Goal: Task Accomplishment & Management: Use online tool/utility

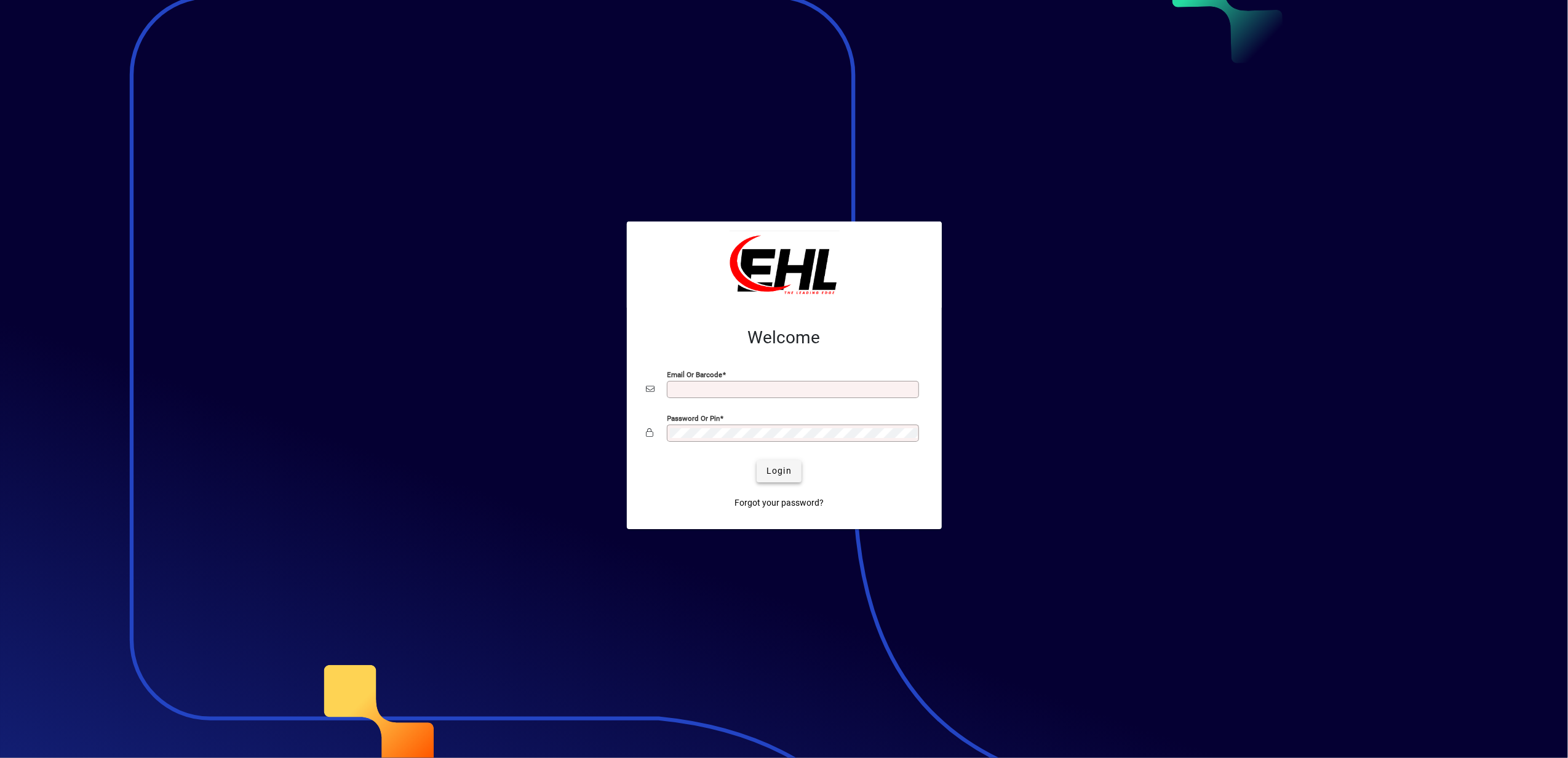
type input "**********"
click at [783, 469] on span "Login" at bounding box center [779, 471] width 25 height 13
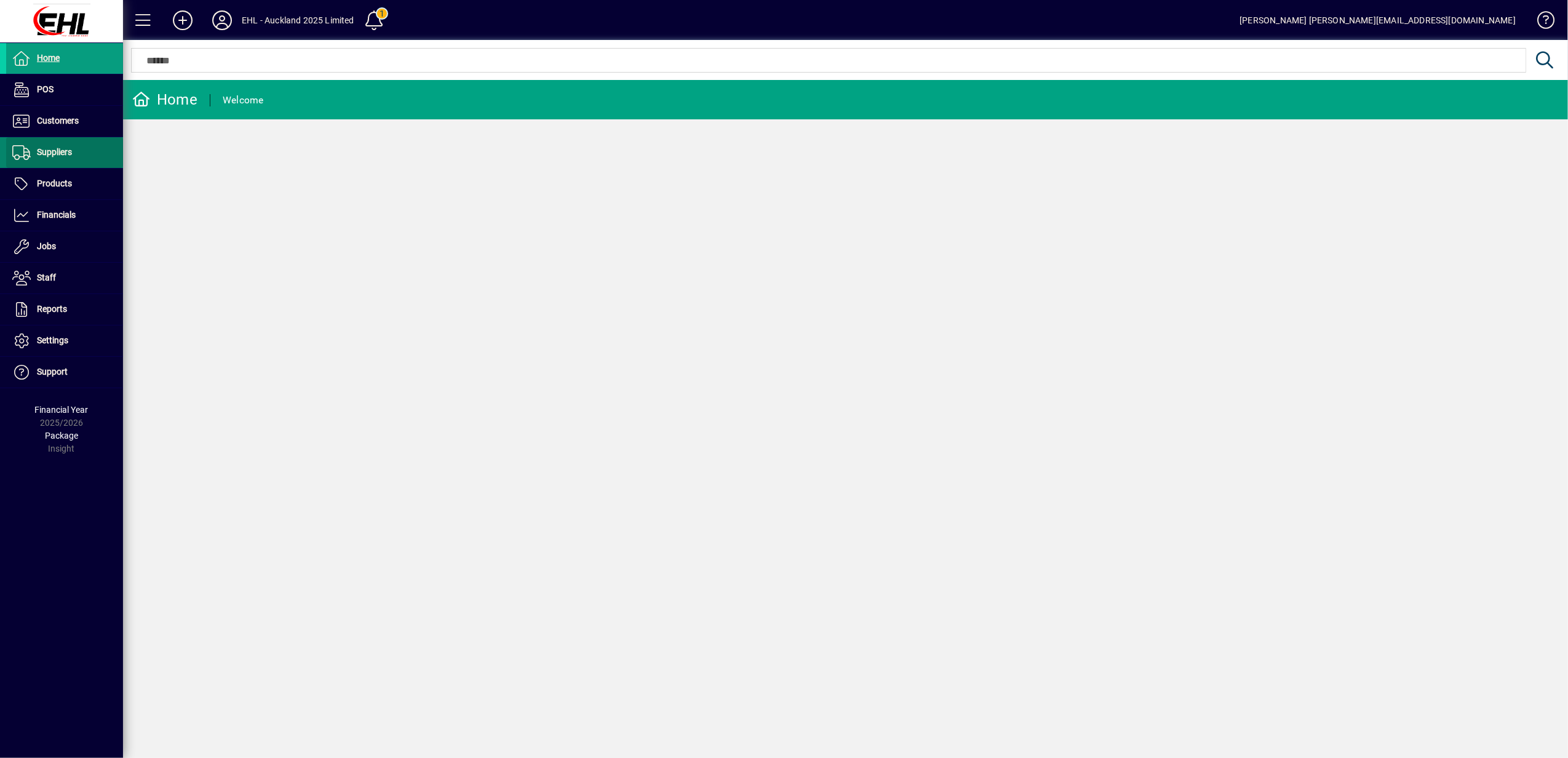
click at [47, 158] on span "Suppliers" at bounding box center [38, 153] width 66 height 15
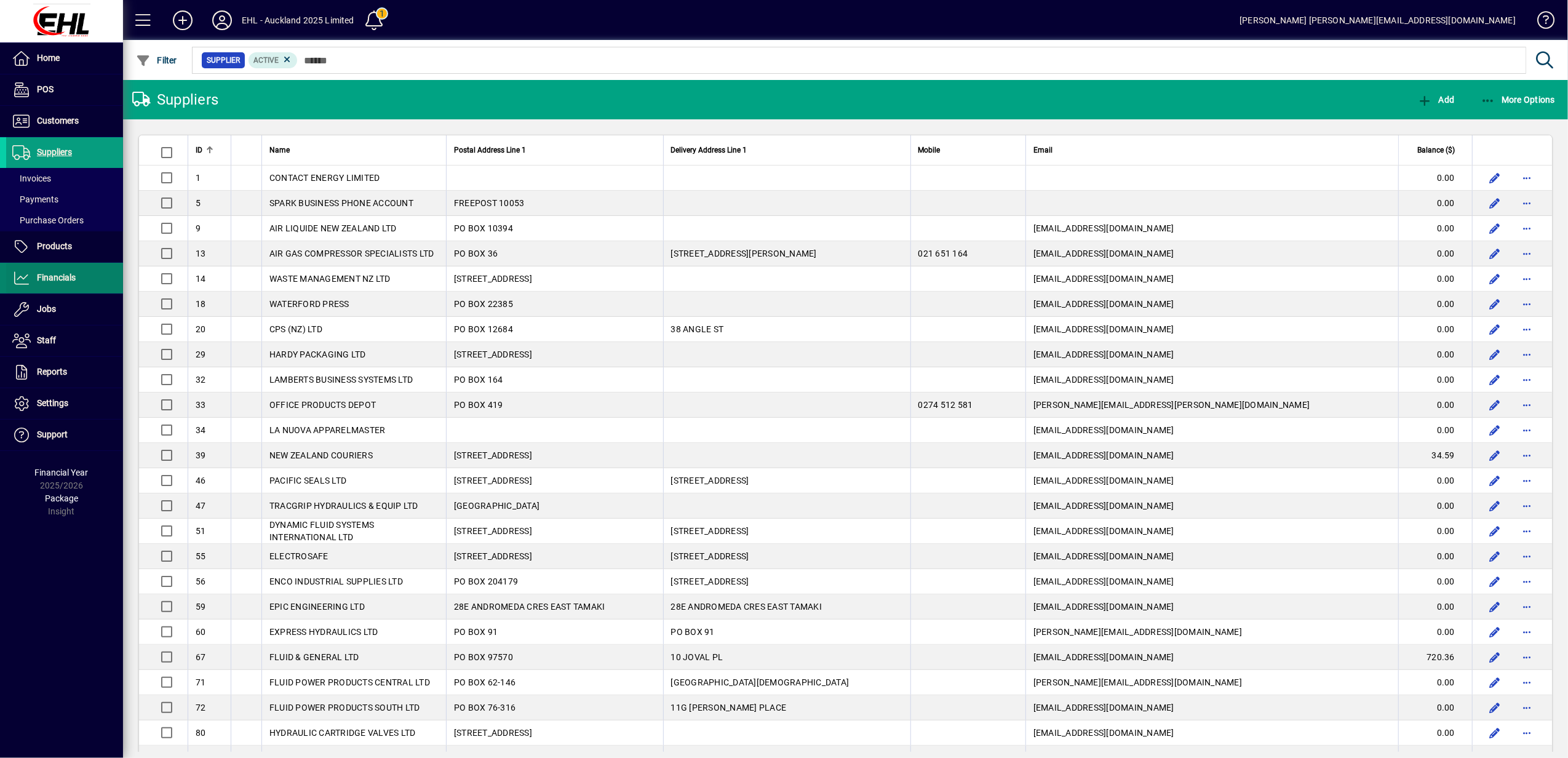
click at [78, 282] on span at bounding box center [64, 277] width 117 height 29
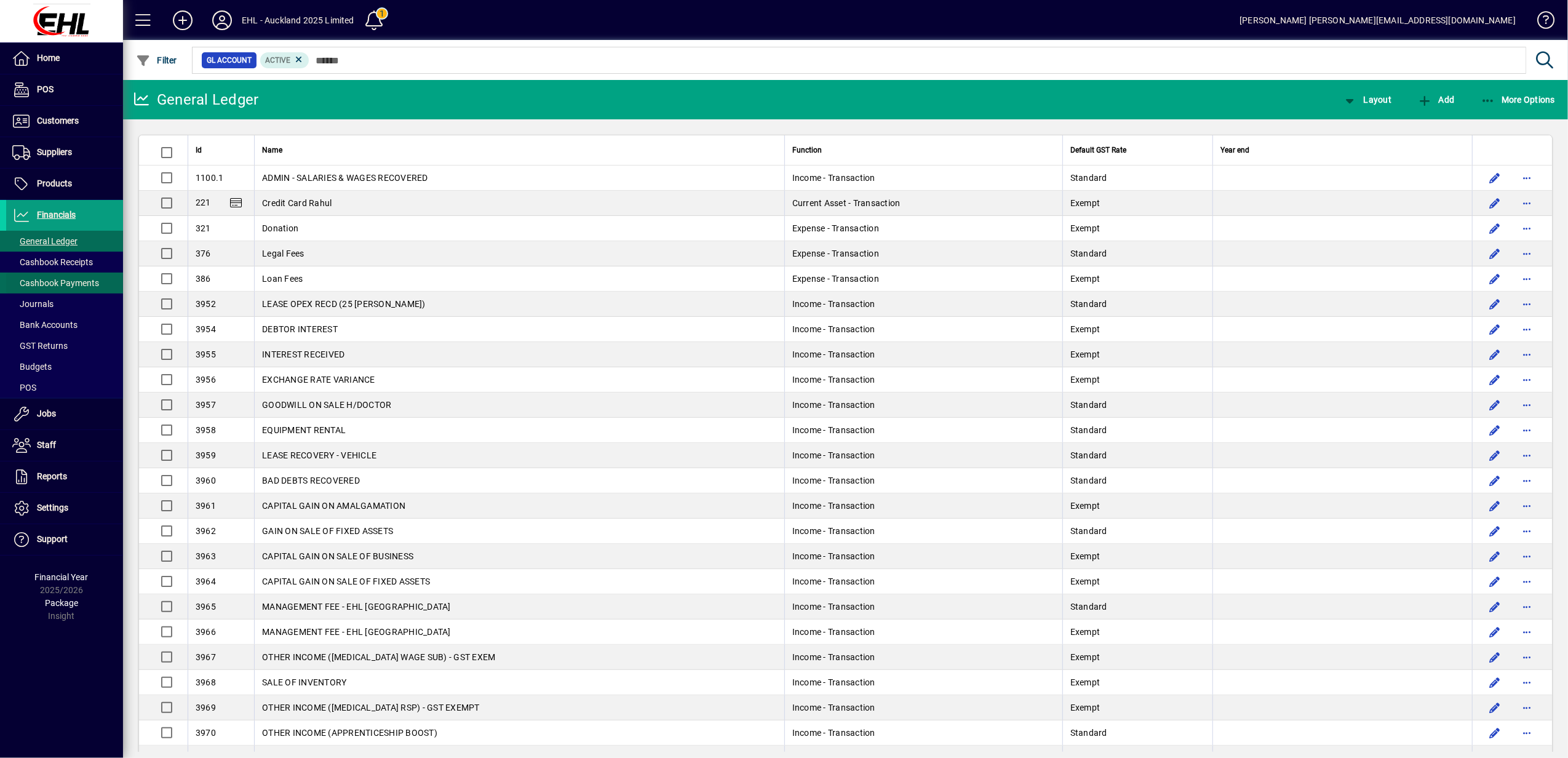
click at [62, 283] on span "Cashbook Payments" at bounding box center [56, 283] width 87 height 10
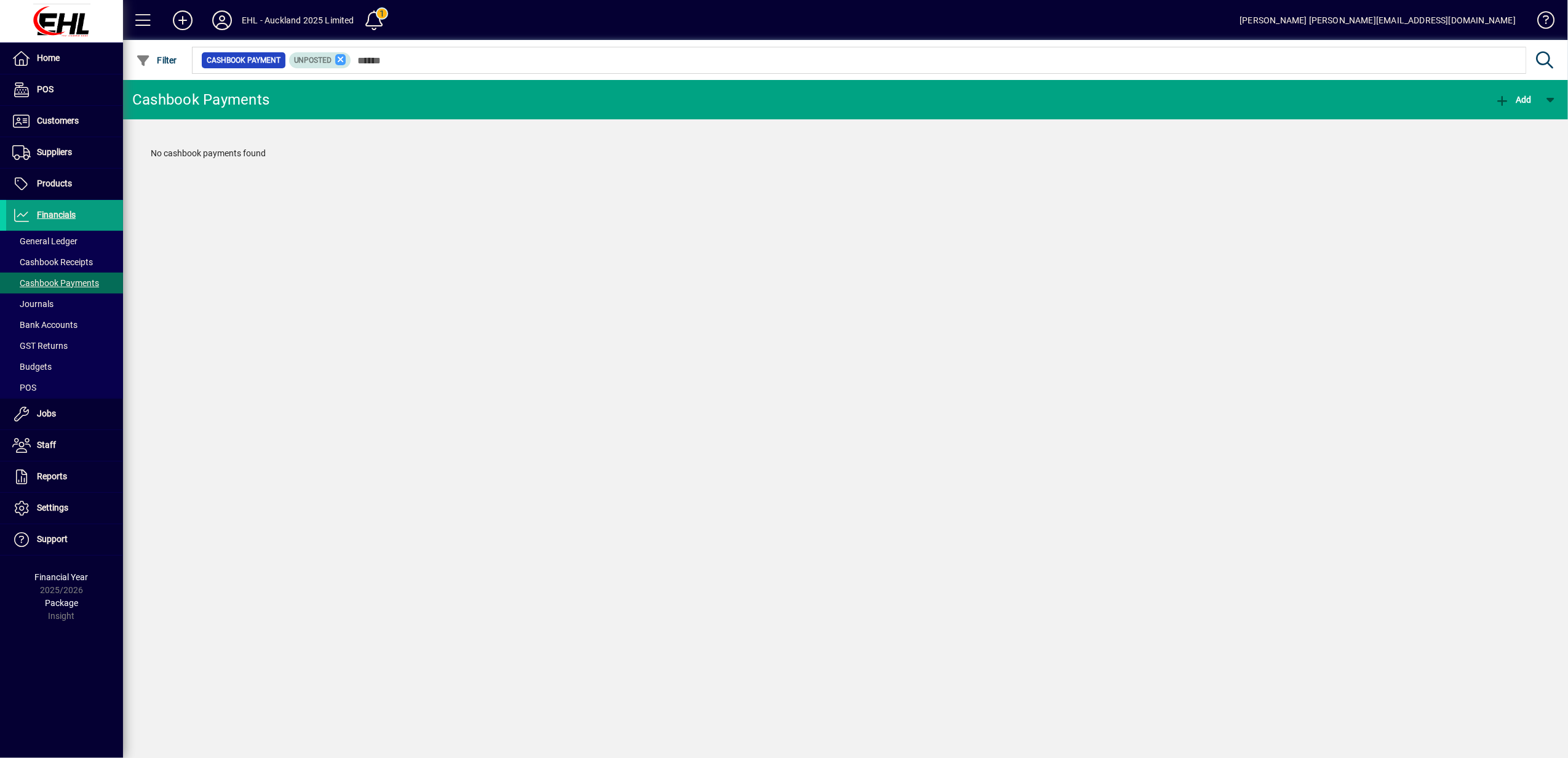
click at [336, 59] on icon at bounding box center [340, 59] width 11 height 11
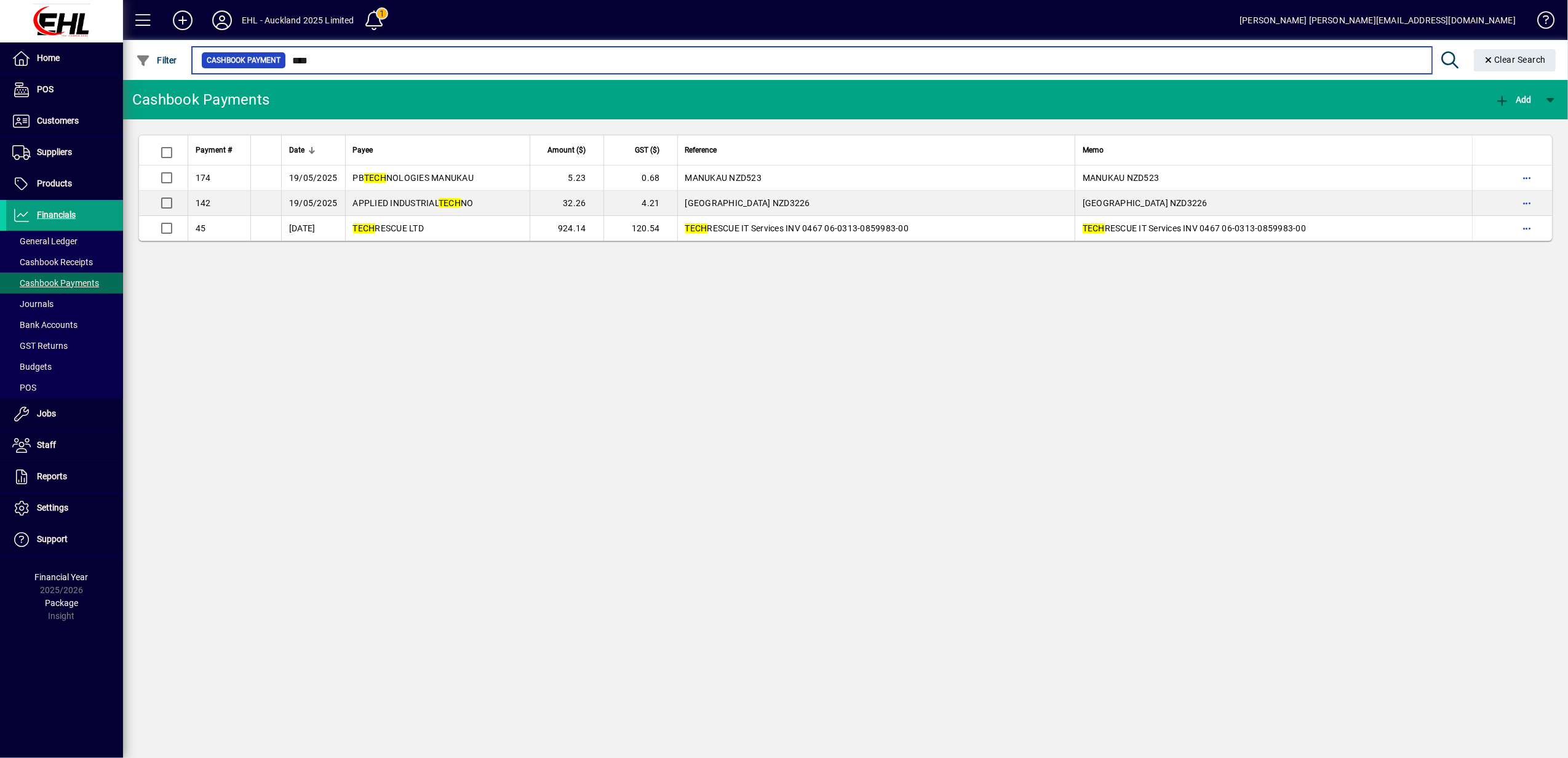
type input "****"
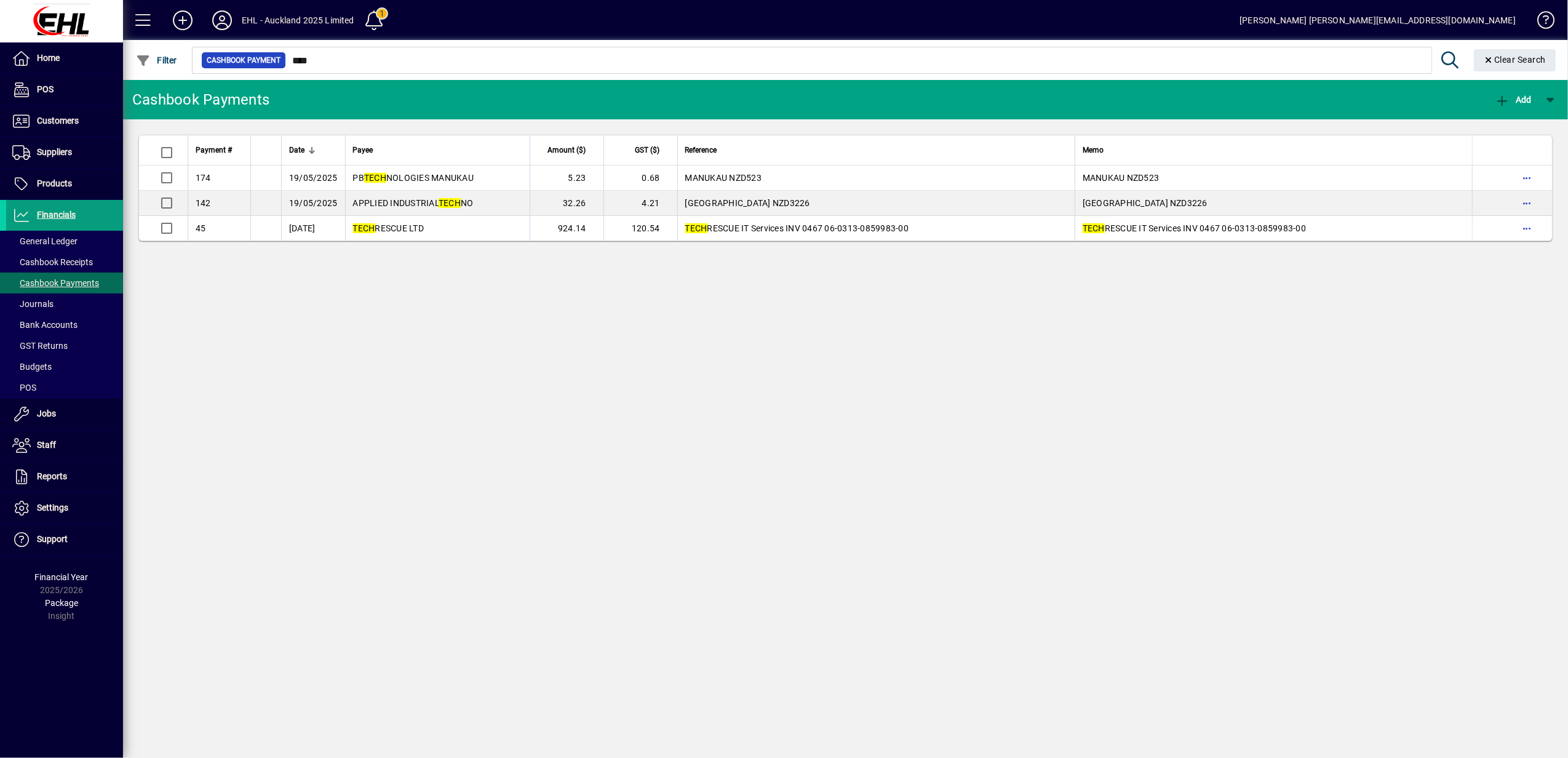
click at [646, 415] on div "Cashbook Payments Add Payment # Date Payee Amount ($) GST ($) Reference Memo 17…" at bounding box center [845, 419] width 1445 height 678
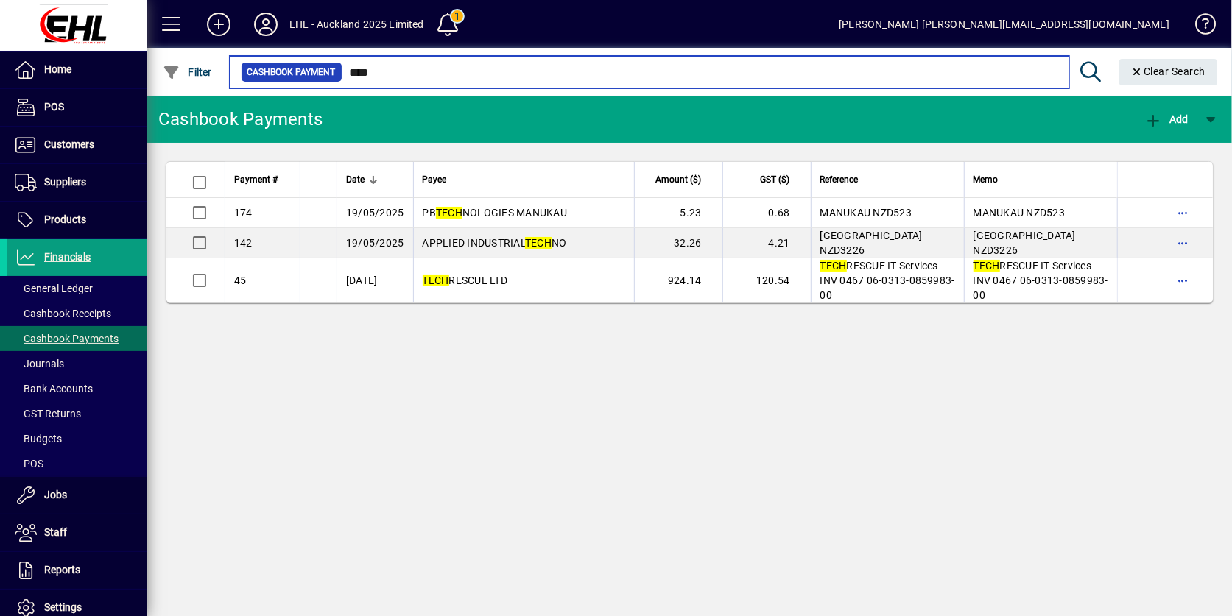
drag, startPoint x: 381, startPoint y: 68, endPoint x: 331, endPoint y: 68, distance: 50.1
click at [331, 68] on div "Cashbook Payment ****" at bounding box center [649, 72] width 817 height 21
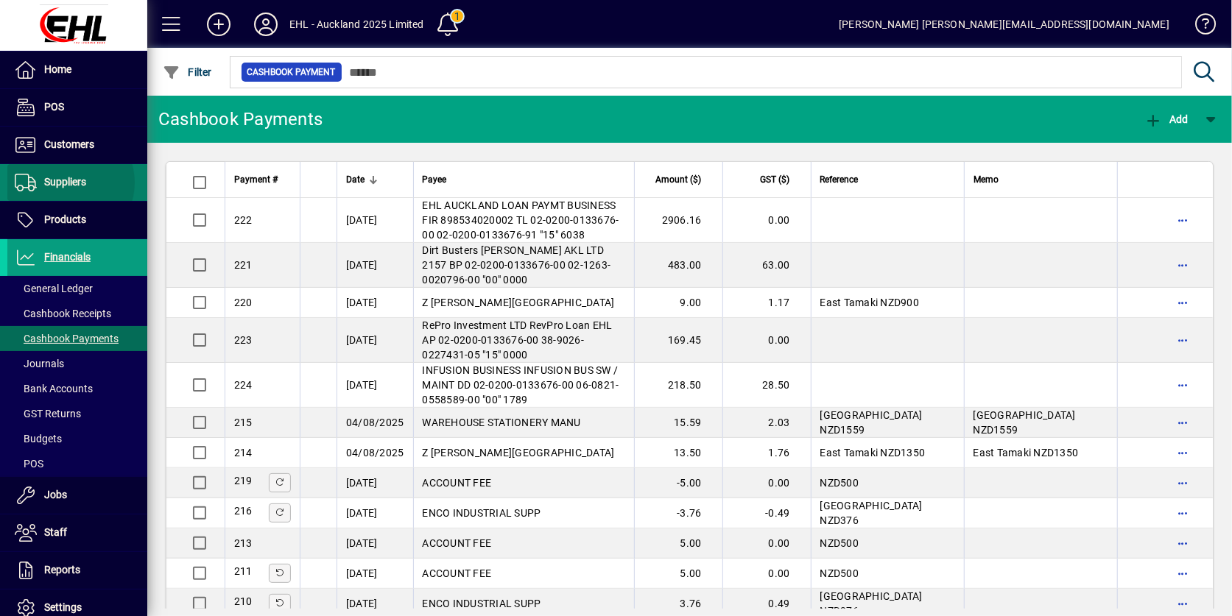
click at [65, 183] on span "Suppliers" at bounding box center [65, 182] width 42 height 12
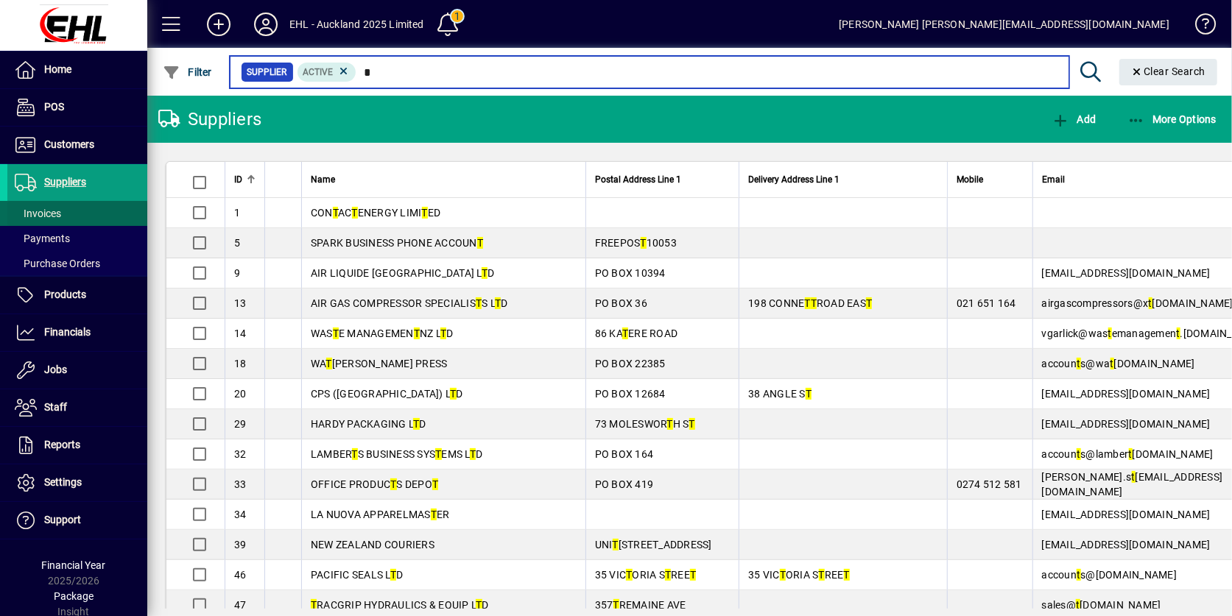
type input "*"
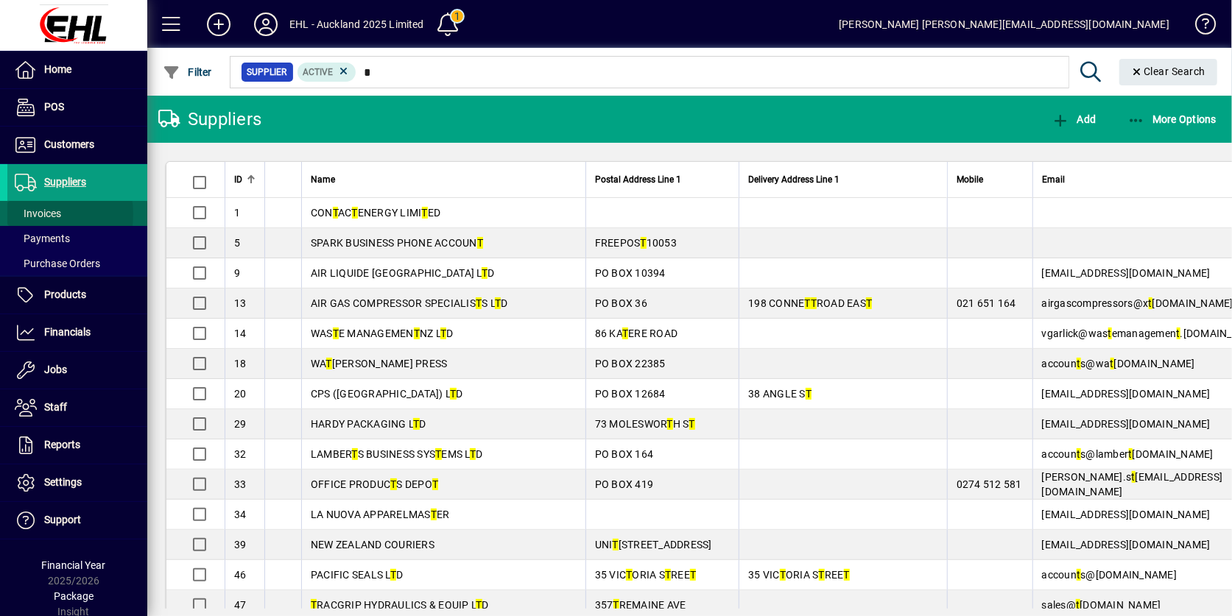
click at [41, 215] on span "Invoices" at bounding box center [38, 214] width 46 height 12
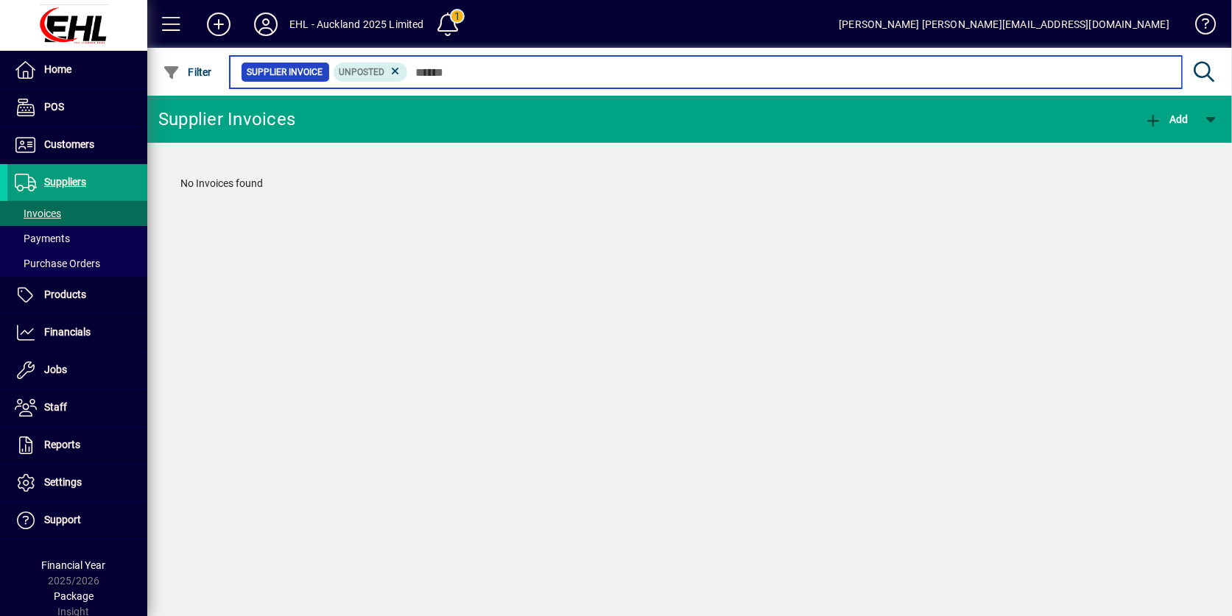
click at [415, 71] on input "text" at bounding box center [789, 72] width 762 height 21
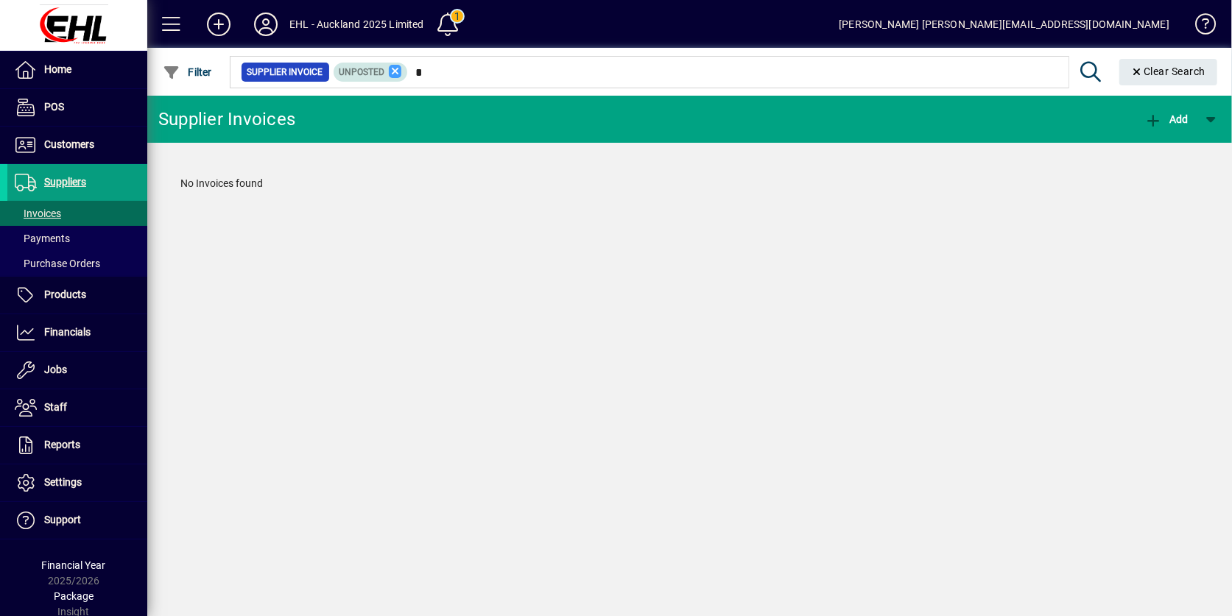
click at [398, 66] on icon at bounding box center [395, 71] width 13 height 13
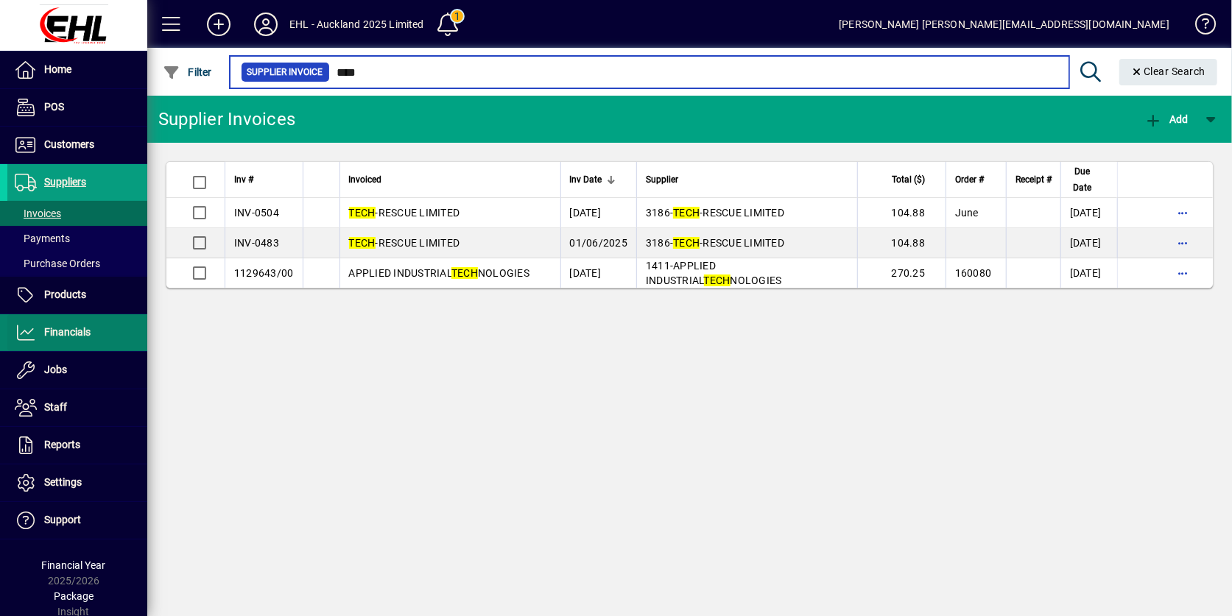
type input "****"
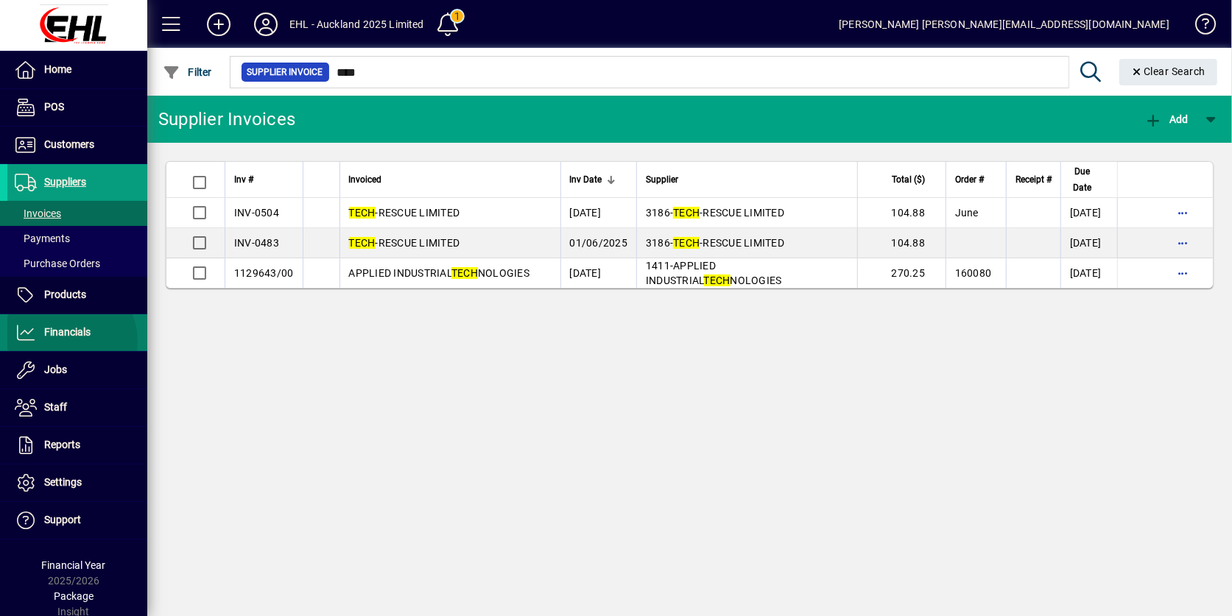
click at [66, 343] on span at bounding box center [77, 332] width 140 height 35
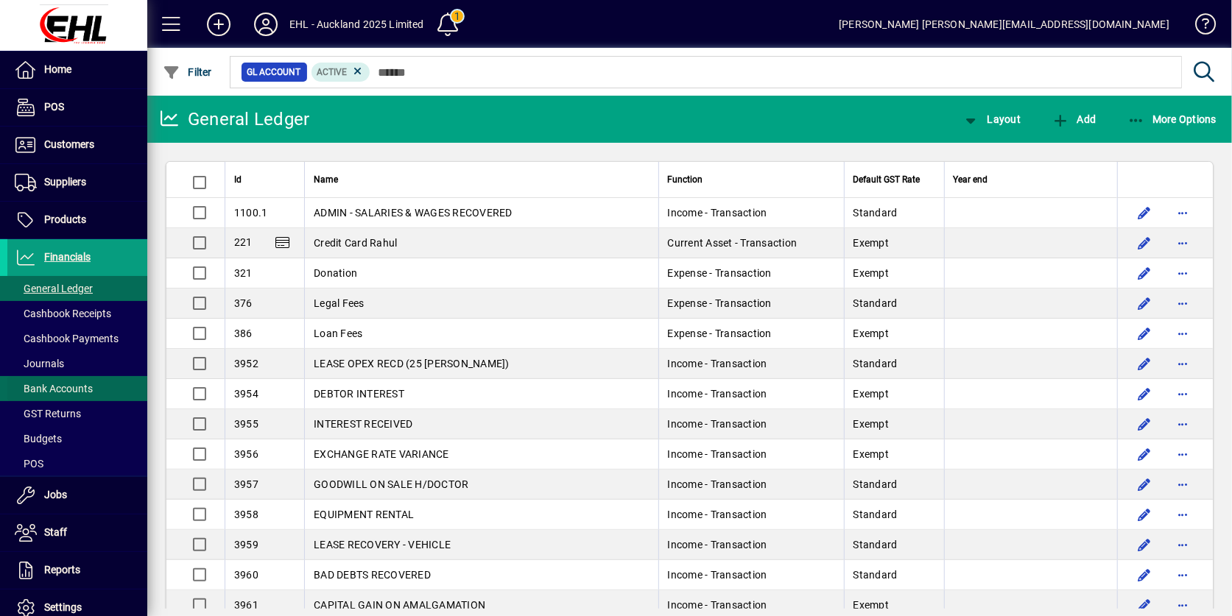
click at [59, 387] on span "Bank Accounts" at bounding box center [54, 389] width 78 height 12
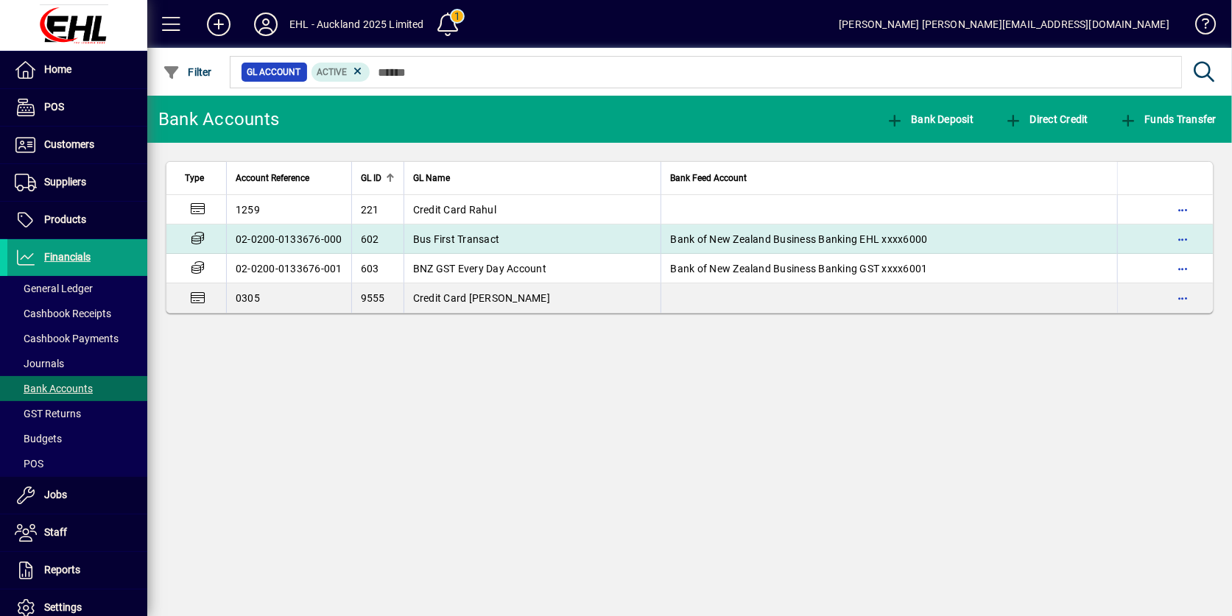
click at [445, 230] on td "Bus First Transact" at bounding box center [533, 239] width 258 height 29
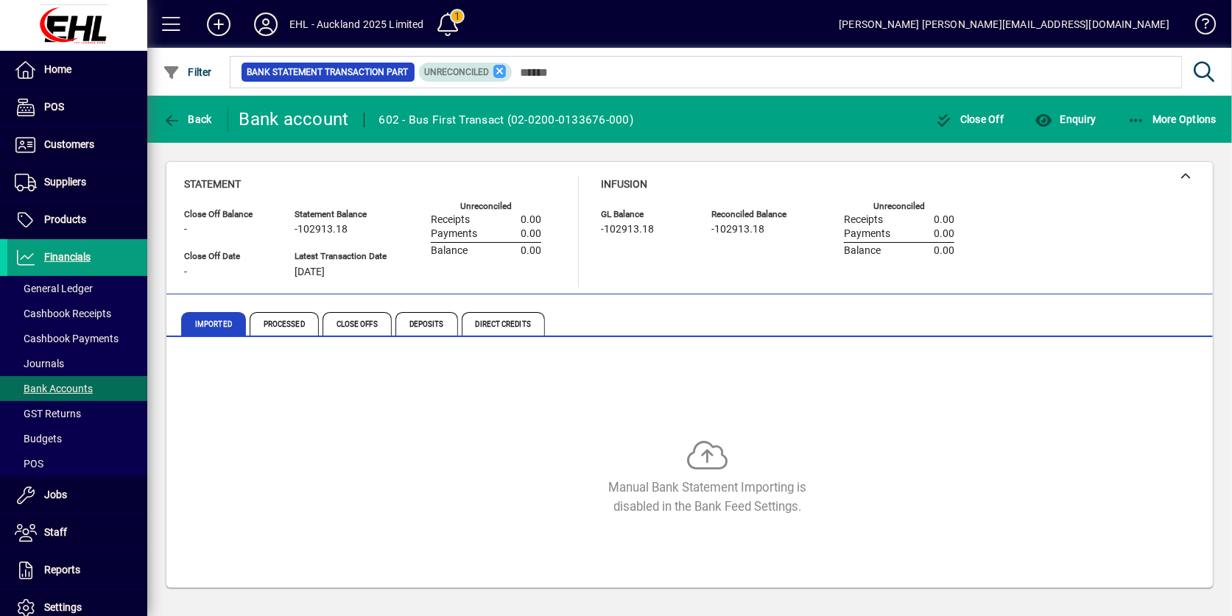
click at [501, 66] on icon at bounding box center [499, 71] width 13 height 13
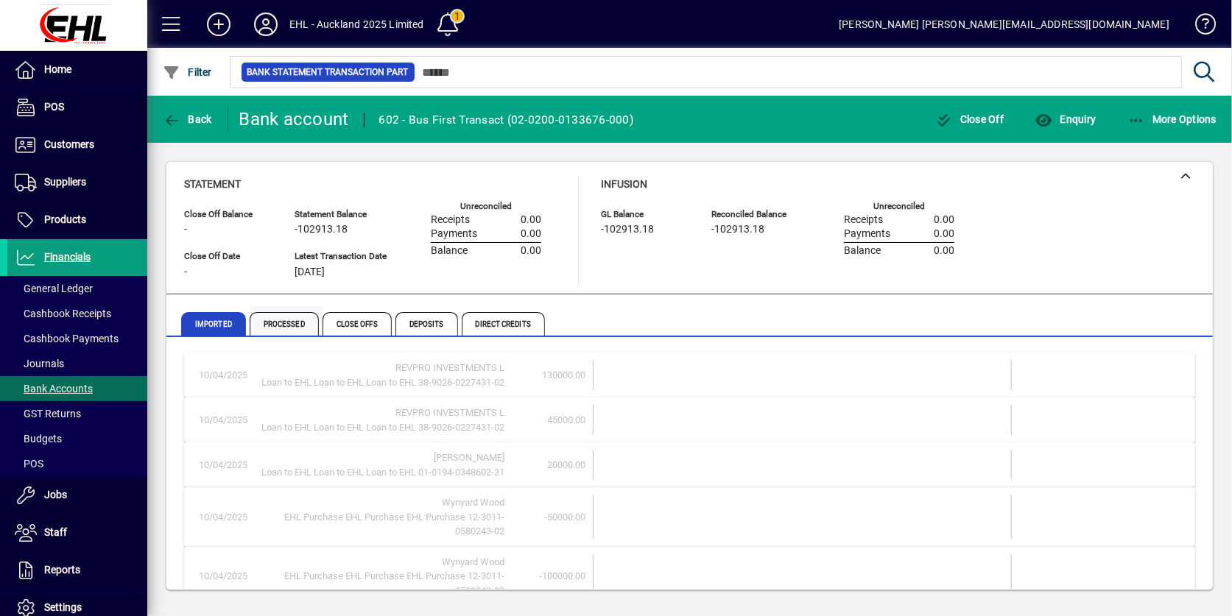
click at [275, 318] on span "Processed" at bounding box center [284, 324] width 69 height 24
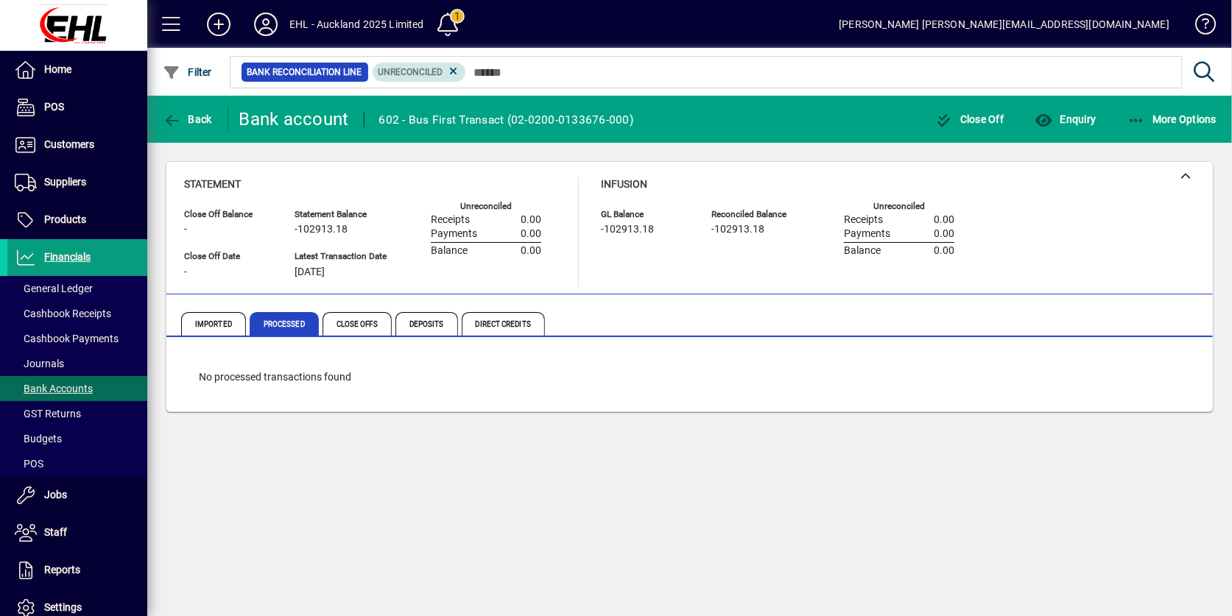
click at [460, 68] on mat-chip "Unreconciled" at bounding box center [420, 72] width 94 height 19
click at [452, 69] on icon at bounding box center [453, 71] width 13 height 13
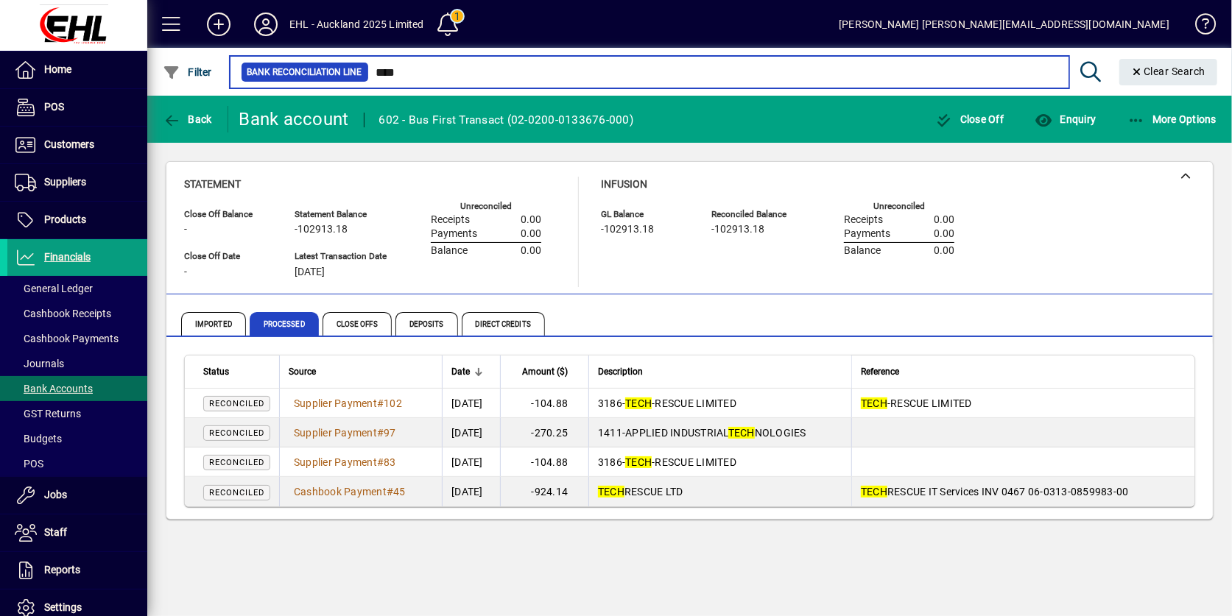
type input "****"
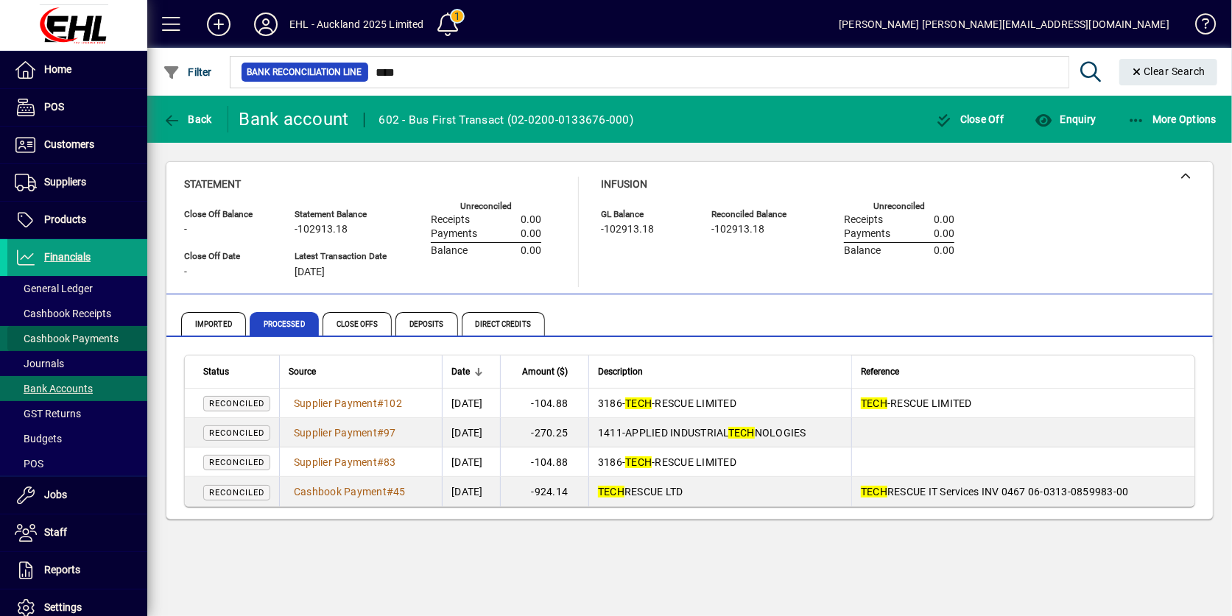
click at [82, 340] on span "Cashbook Payments" at bounding box center [67, 339] width 104 height 12
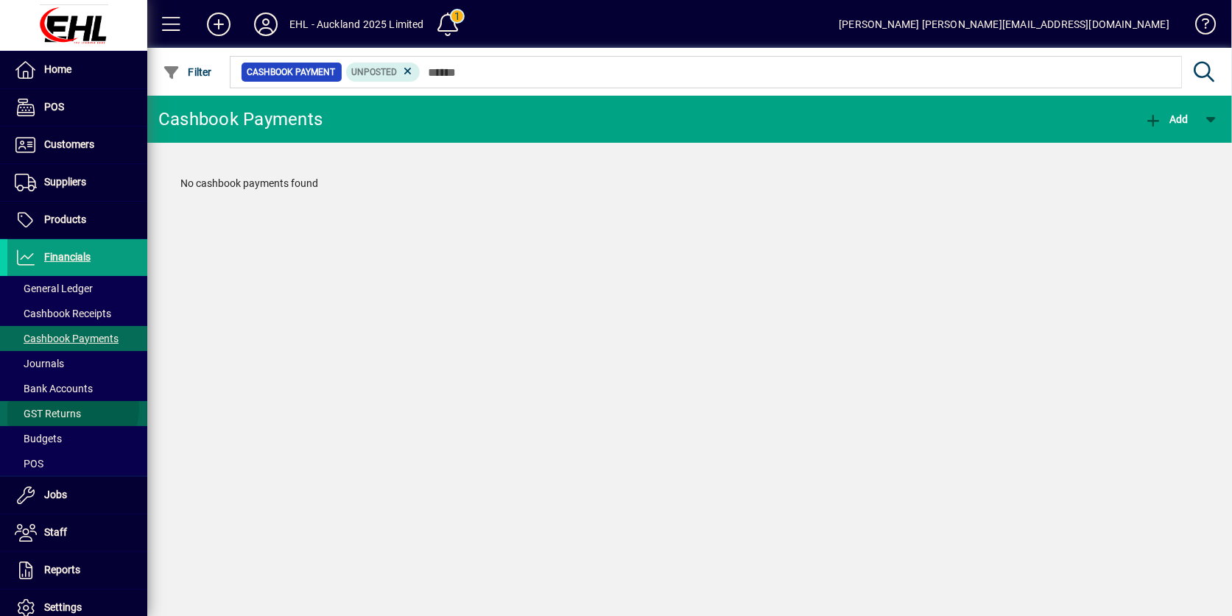
click at [72, 409] on span "GST Returns" at bounding box center [48, 414] width 66 height 12
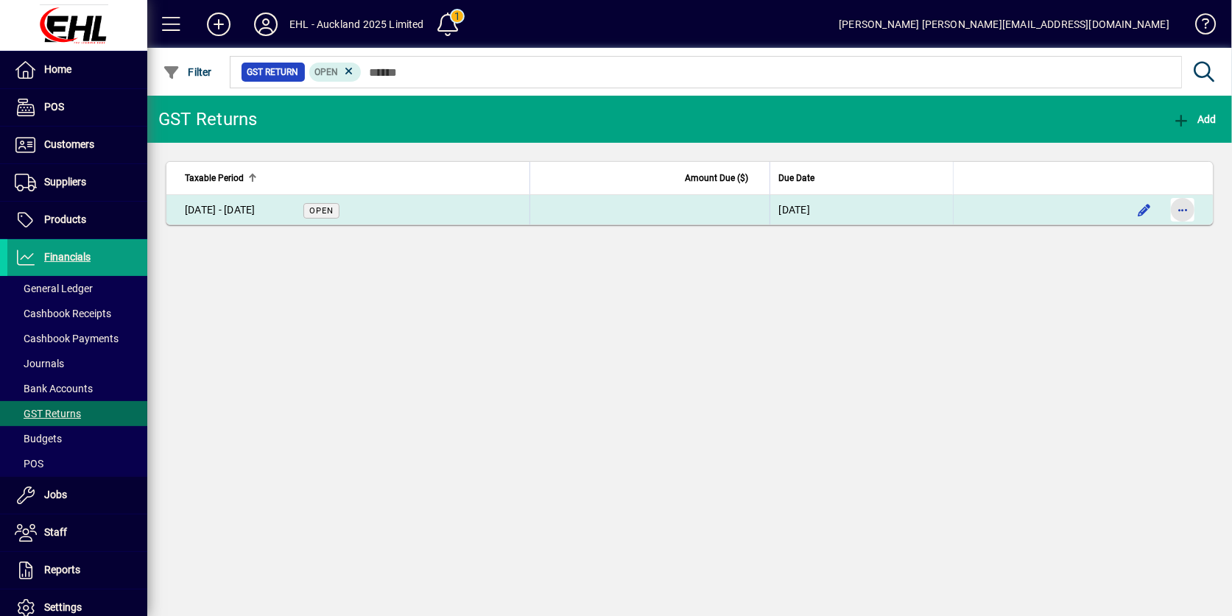
click at [1185, 204] on span "button" at bounding box center [1182, 209] width 35 height 35
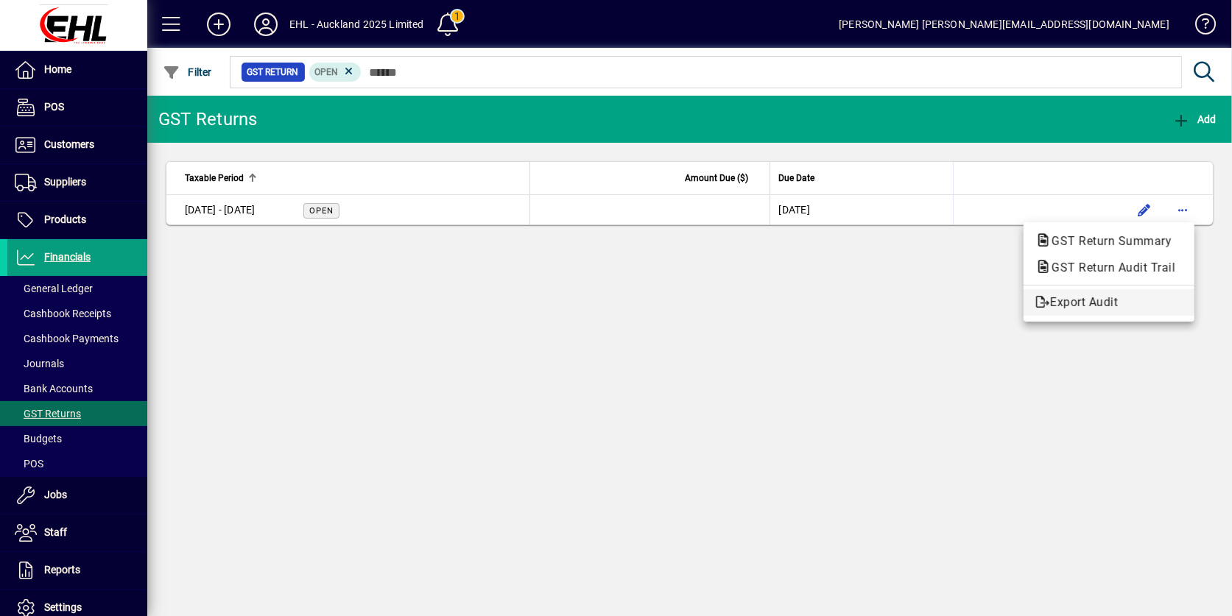
click at [1099, 309] on span "Export Audit" at bounding box center [1108, 303] width 147 height 18
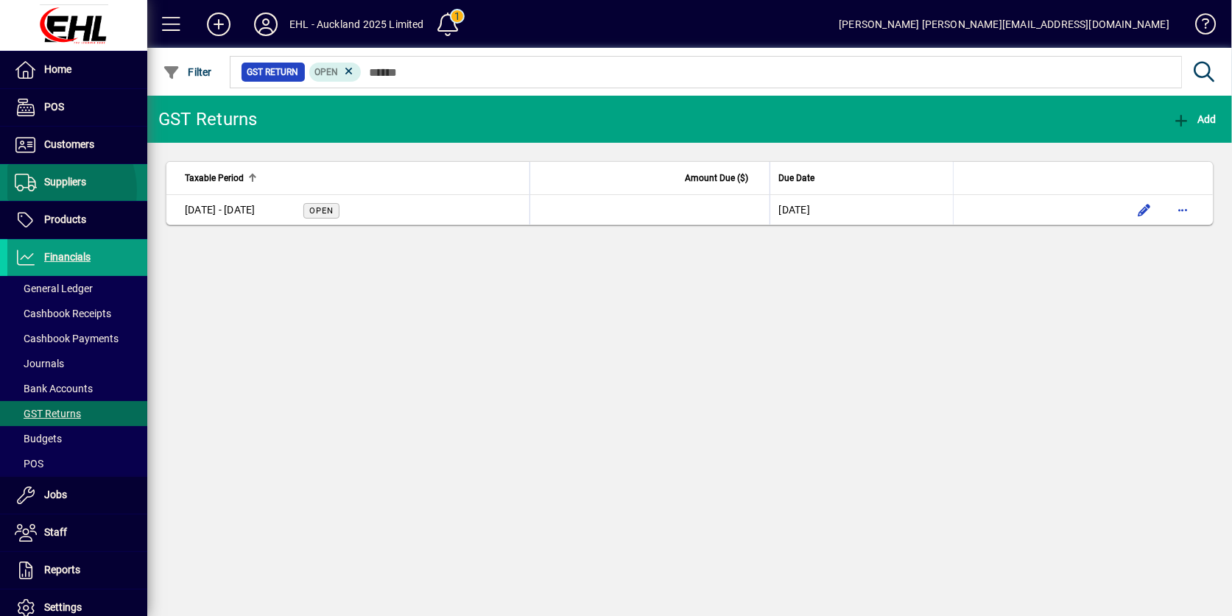
click at [50, 191] on span "Suppliers" at bounding box center [46, 183] width 79 height 18
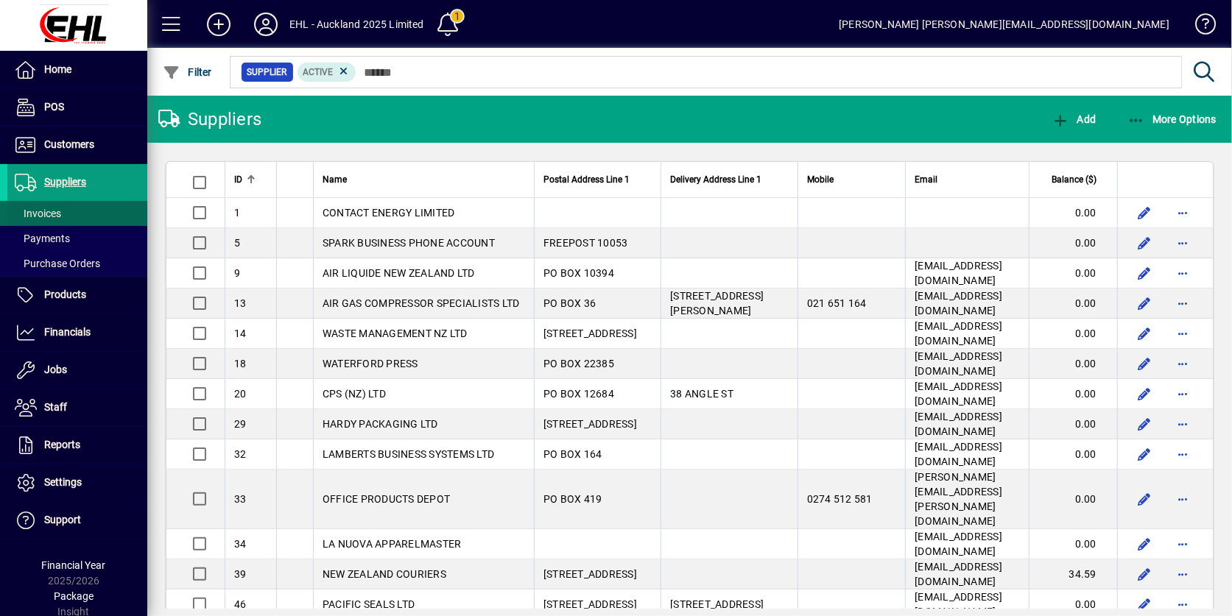
click at [34, 211] on span "Invoices" at bounding box center [38, 214] width 46 height 12
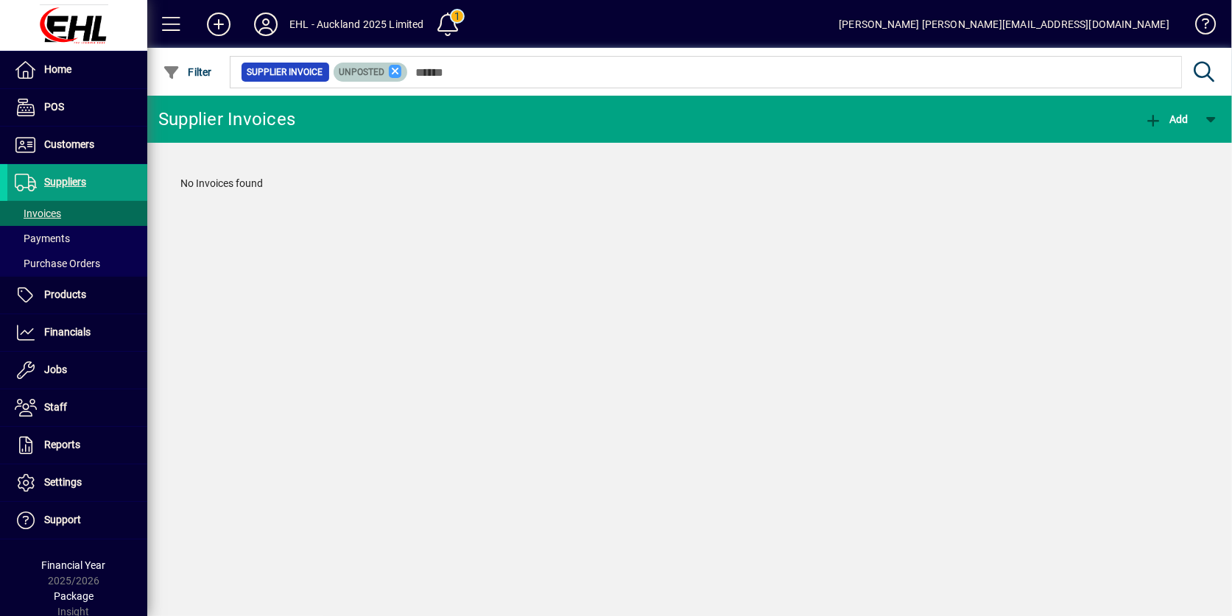
click at [389, 66] on icon at bounding box center [395, 71] width 13 height 13
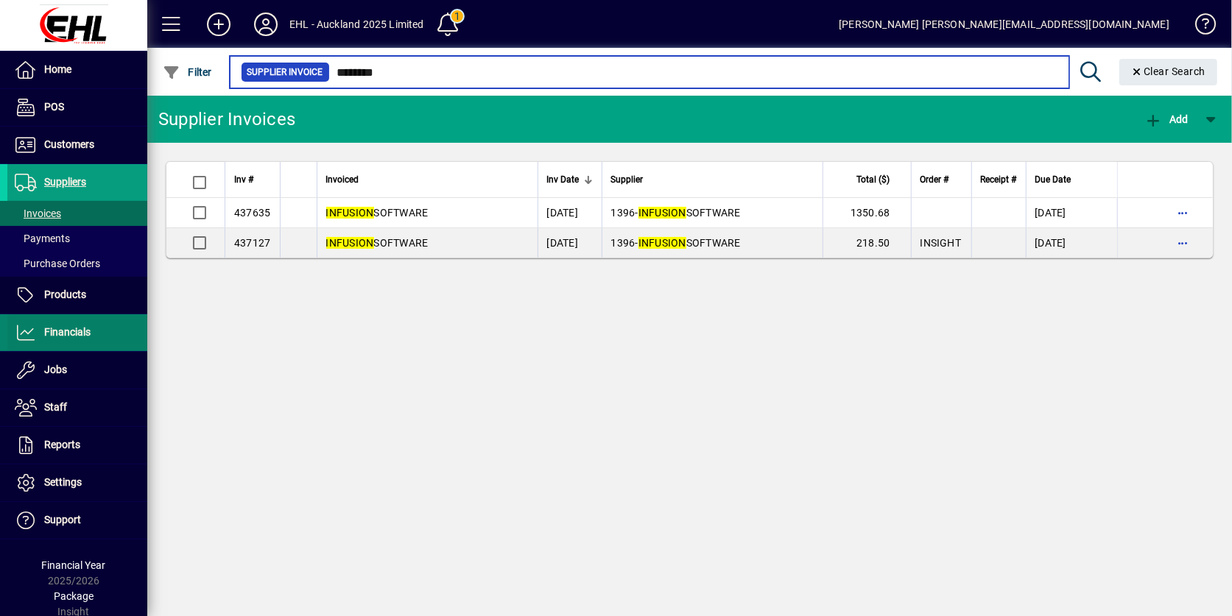
type input "********"
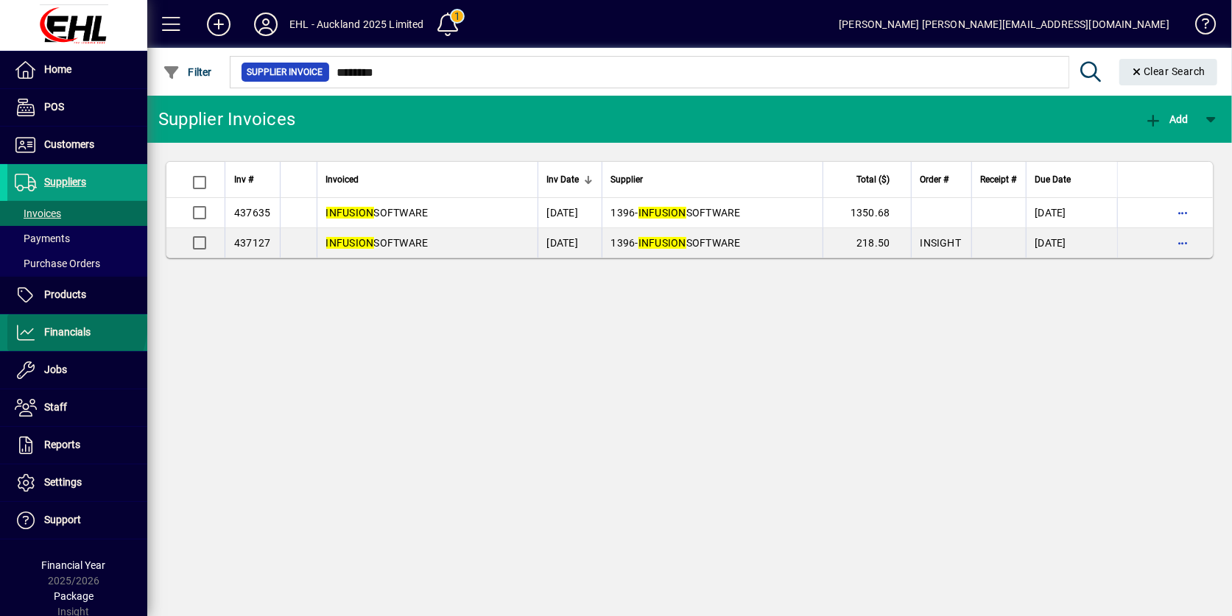
click at [75, 328] on span "Financials" at bounding box center [67, 332] width 46 height 12
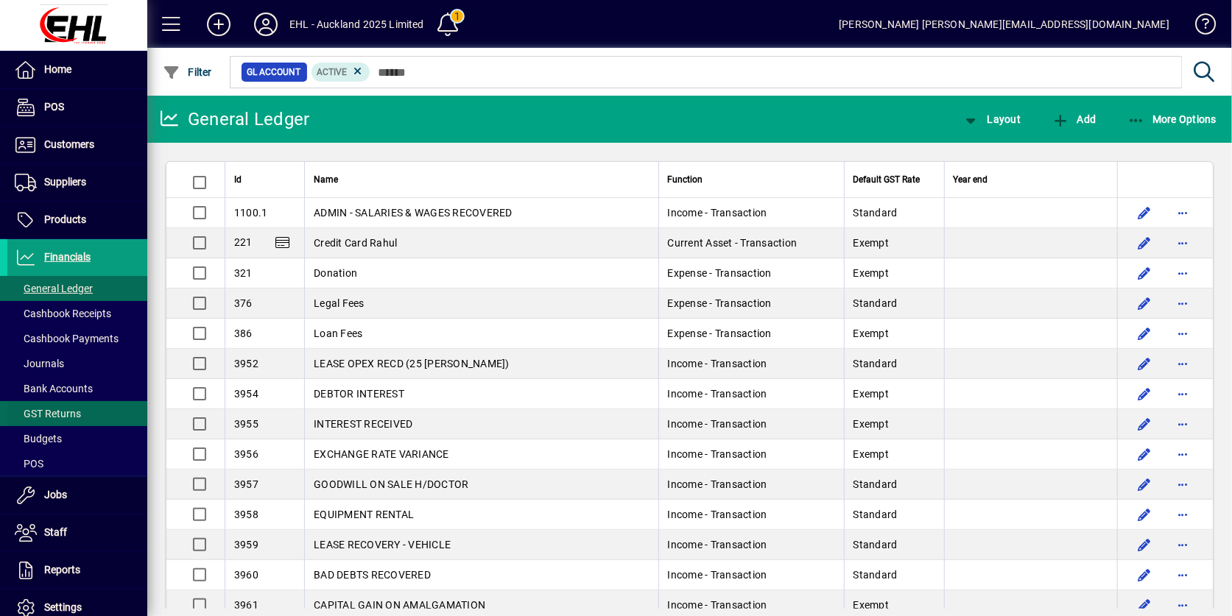
drag, startPoint x: 48, startPoint y: 383, endPoint x: 77, endPoint y: 404, distance: 35.8
click at [49, 383] on span "Bank Accounts" at bounding box center [54, 389] width 78 height 12
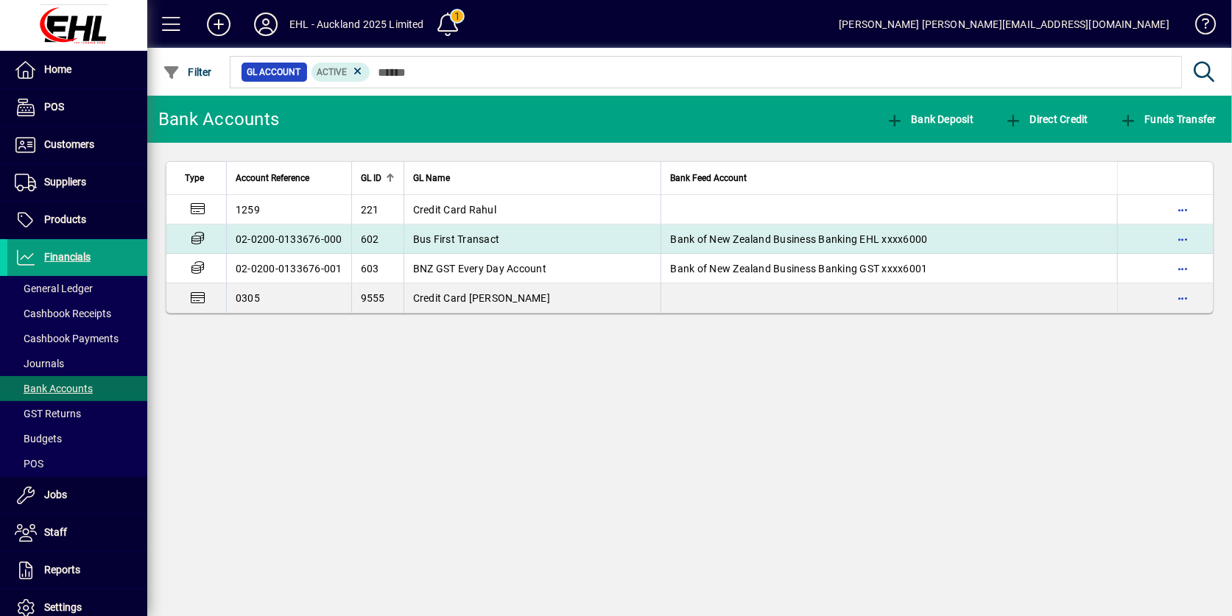
click at [371, 233] on span "602" at bounding box center [370, 239] width 18 height 12
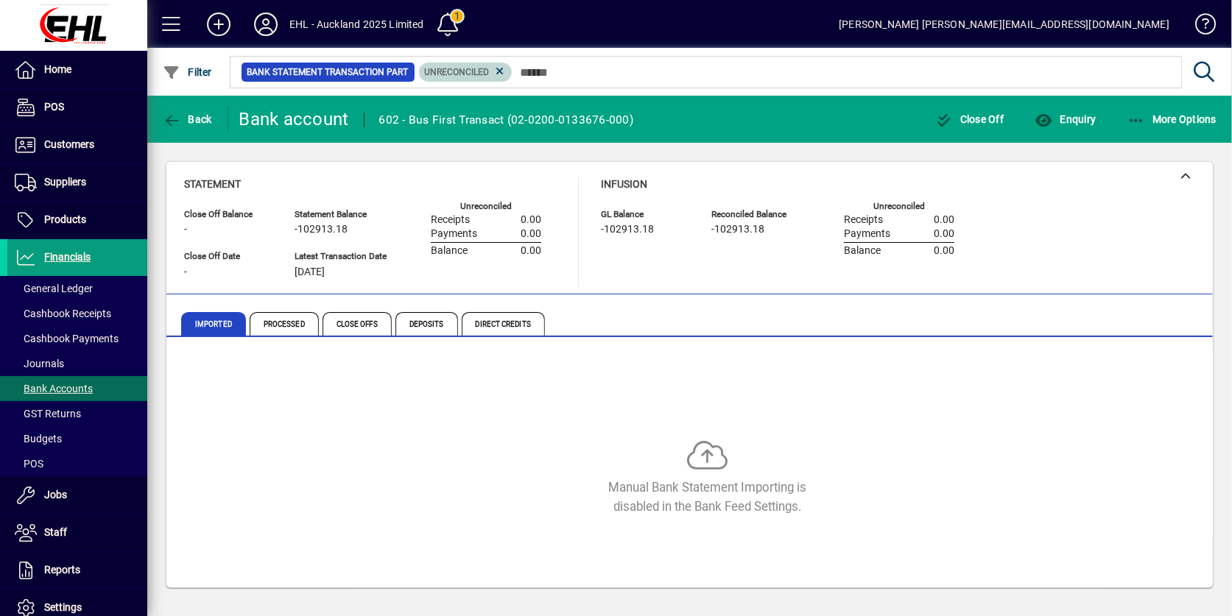
drag, startPoint x: 498, startPoint y: 75, endPoint x: 507, endPoint y: 84, distance: 12.0
click at [499, 77] on icon at bounding box center [499, 71] width 13 height 13
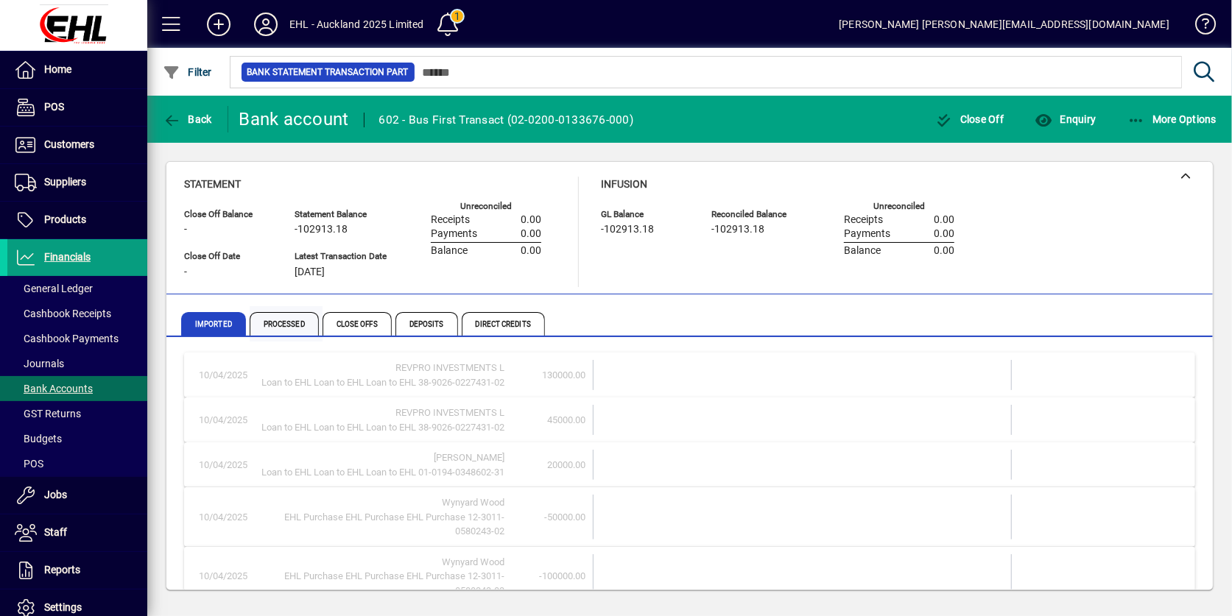
click at [295, 330] on span "Processed" at bounding box center [284, 324] width 69 height 24
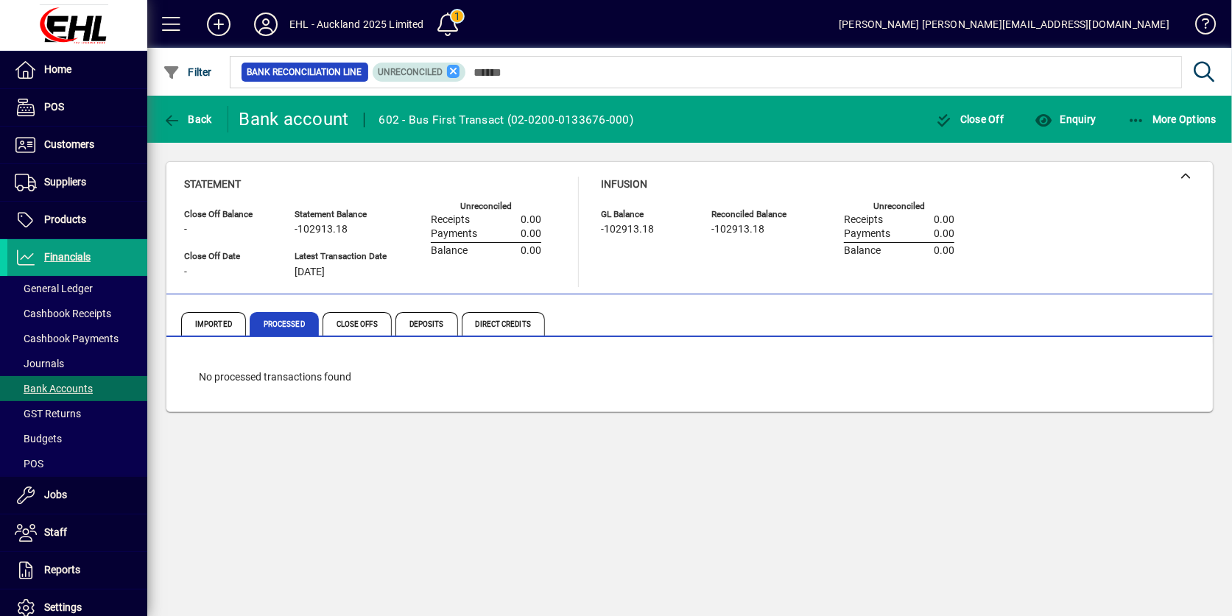
click at [455, 77] on icon at bounding box center [453, 71] width 13 height 13
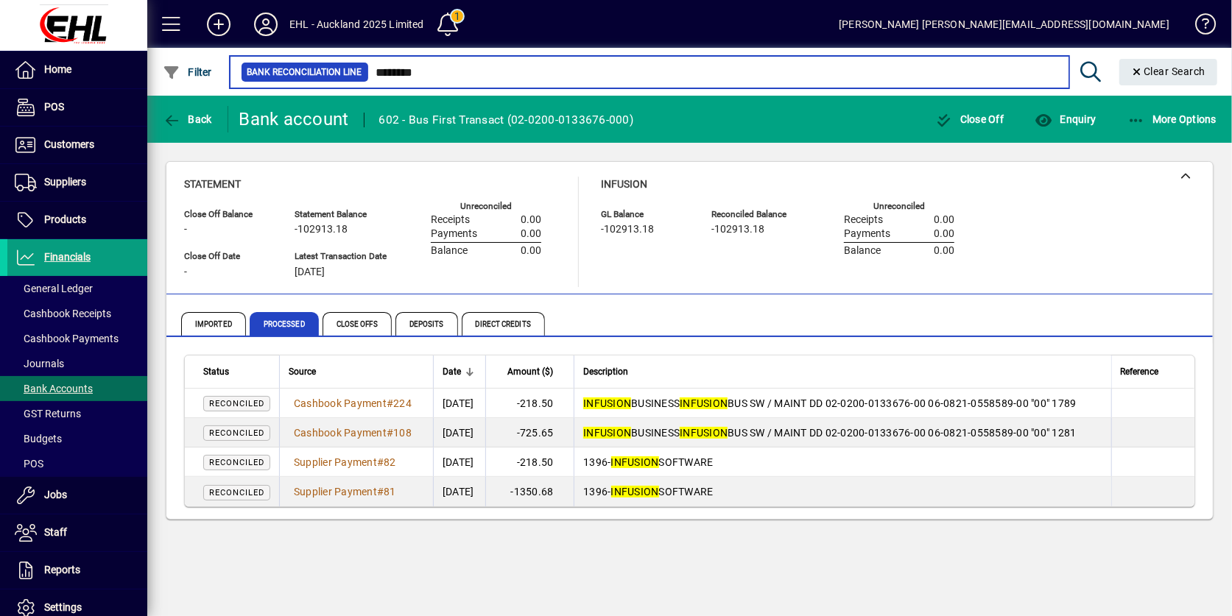
type input "********"
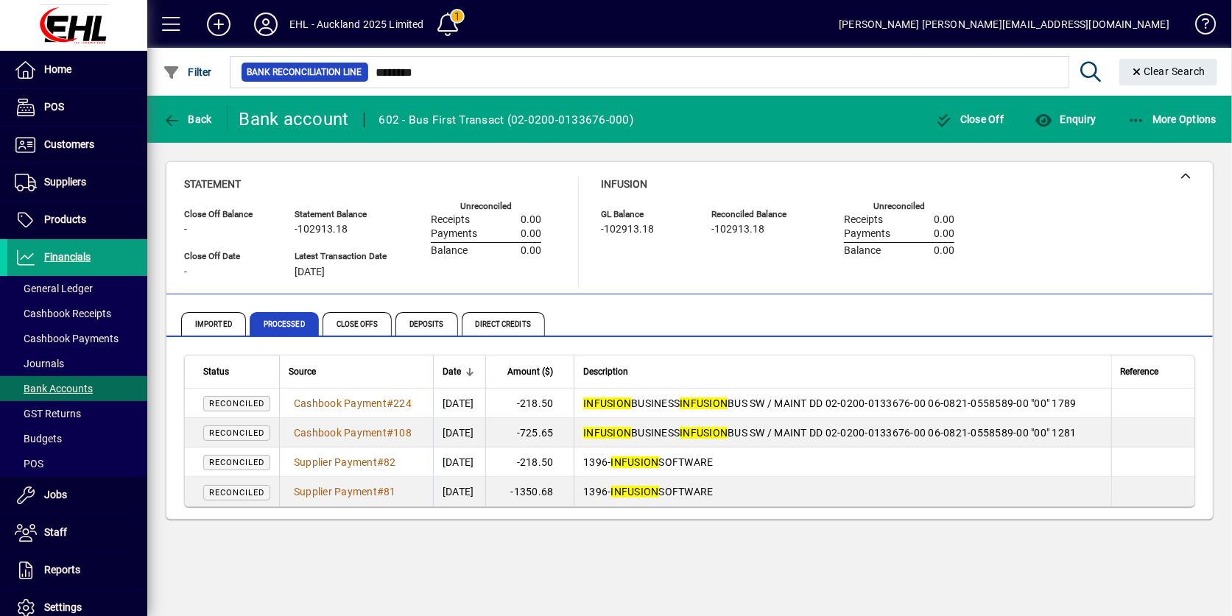
click at [711, 21] on mat-toolbar-row "EHL - Auckland 2025 Limited 1 Payal Shankar payal.shankar@ehlakl.co.nz" at bounding box center [689, 24] width 1085 height 48
click at [222, 328] on span "Imported" at bounding box center [213, 324] width 65 height 24
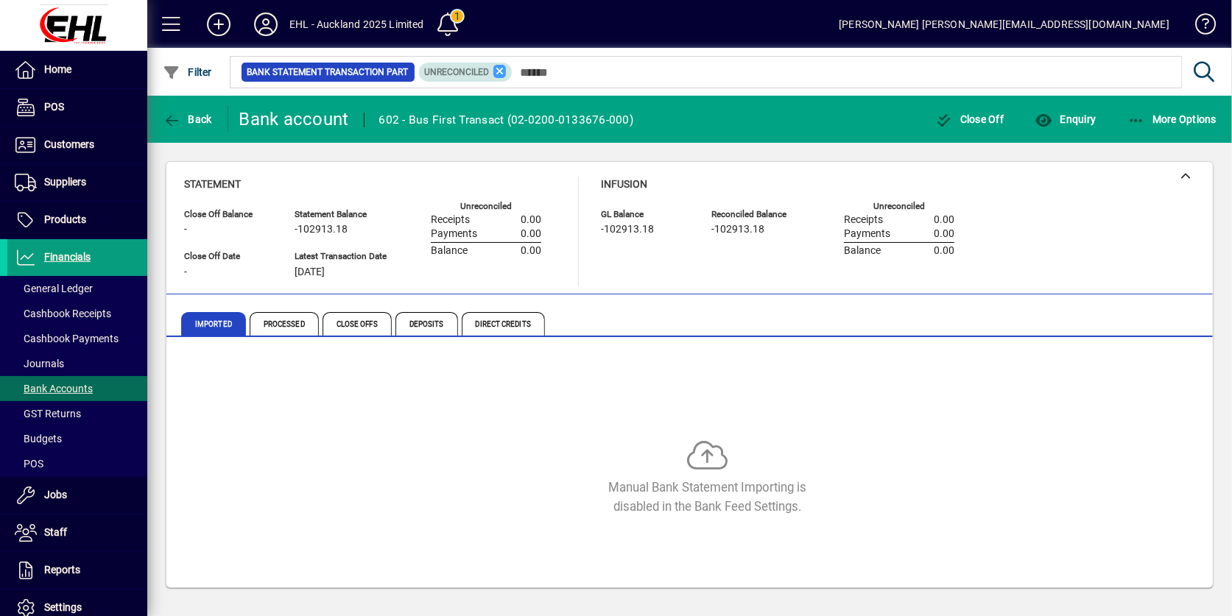
click at [498, 75] on icon at bounding box center [499, 71] width 13 height 13
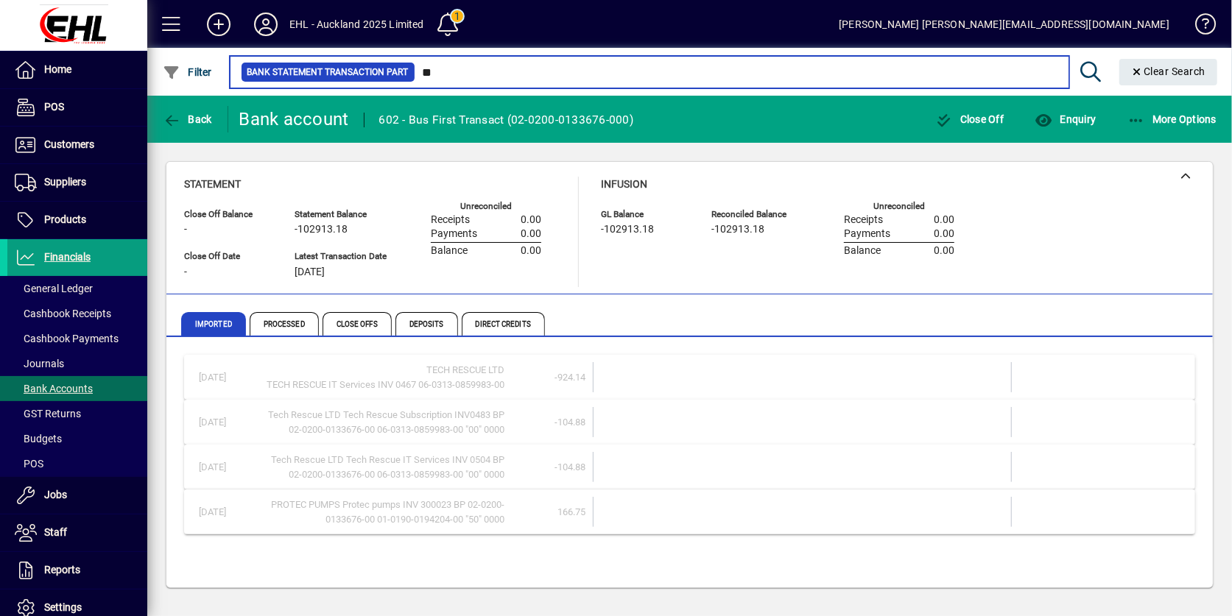
type input "*"
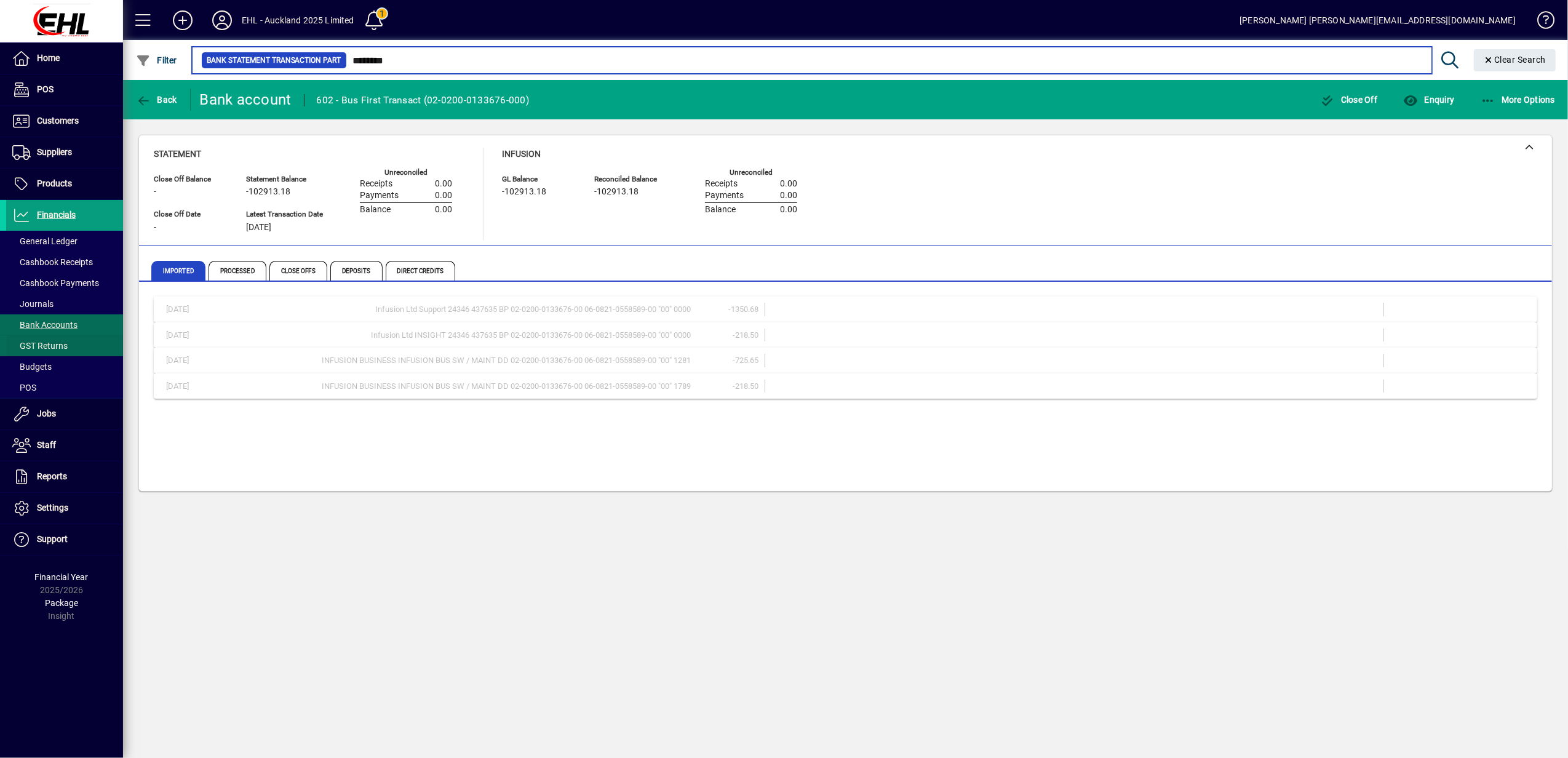
type input "********"
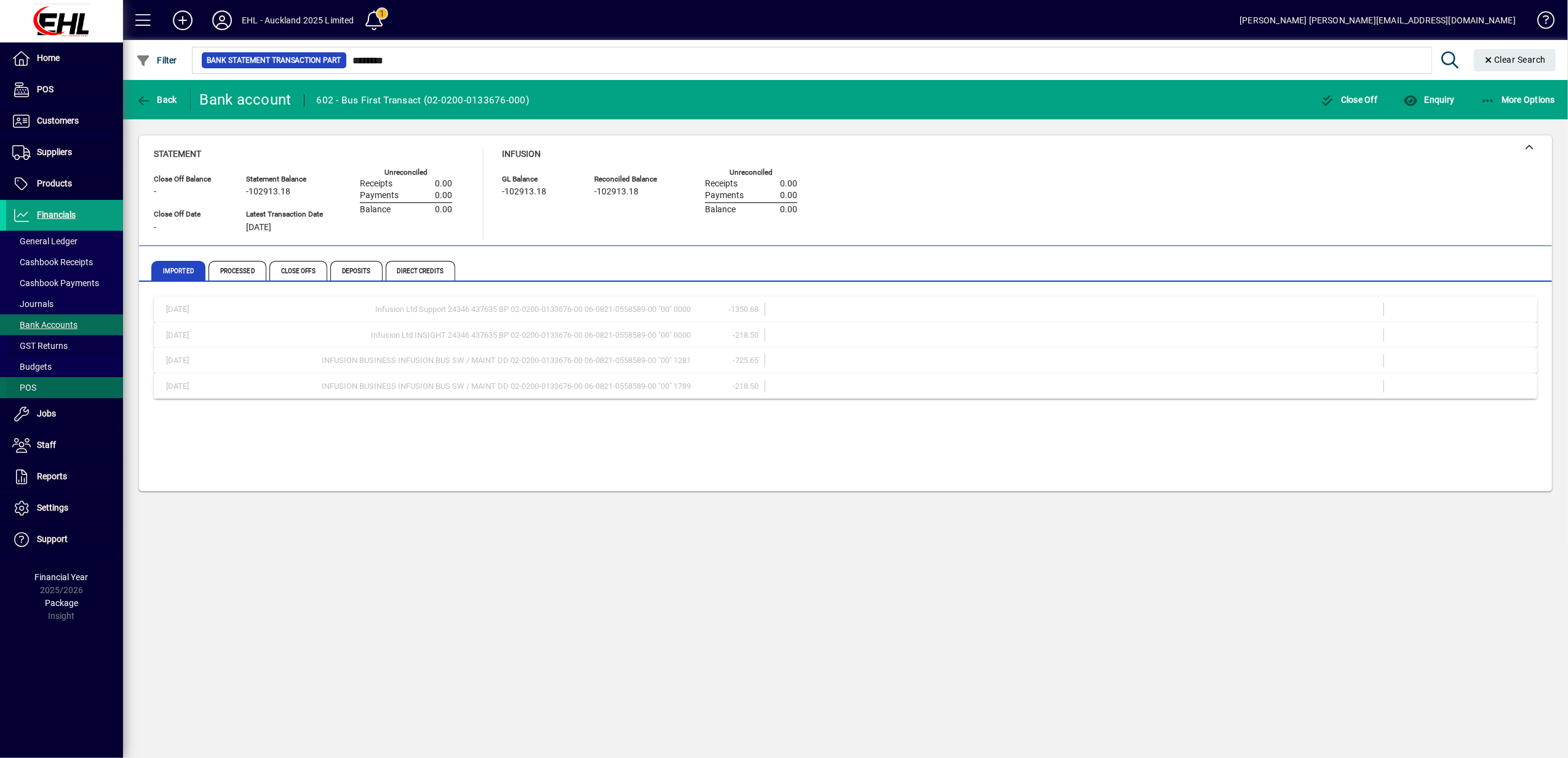
drag, startPoint x: 55, startPoint y: 348, endPoint x: 99, endPoint y: 378, distance: 53.3
click at [55, 348] on span "GST Returns" at bounding box center [40, 346] width 55 height 10
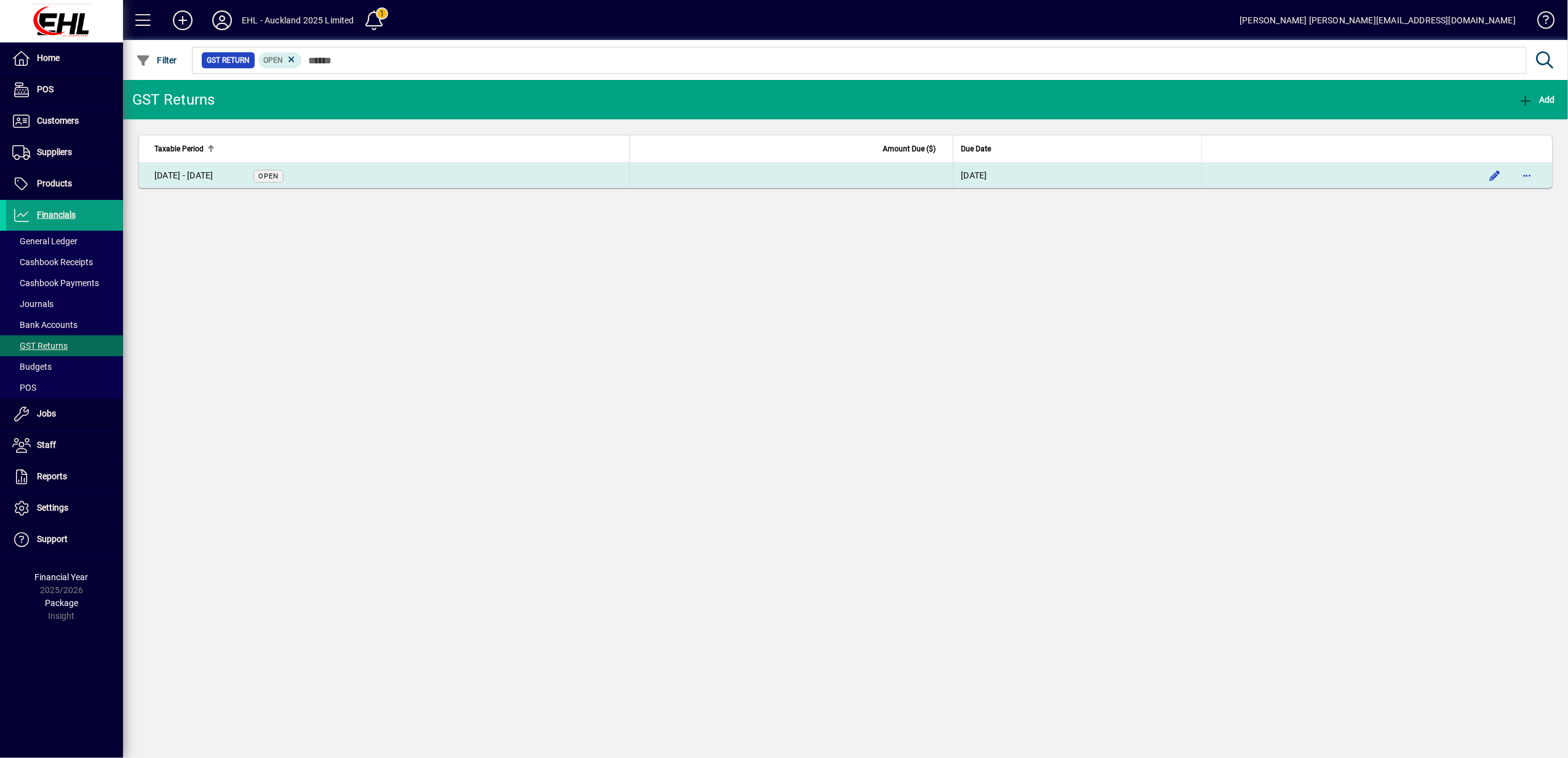
click at [185, 177] on div "01 Jun - 31 Jul 2025" at bounding box center [184, 175] width 59 height 13
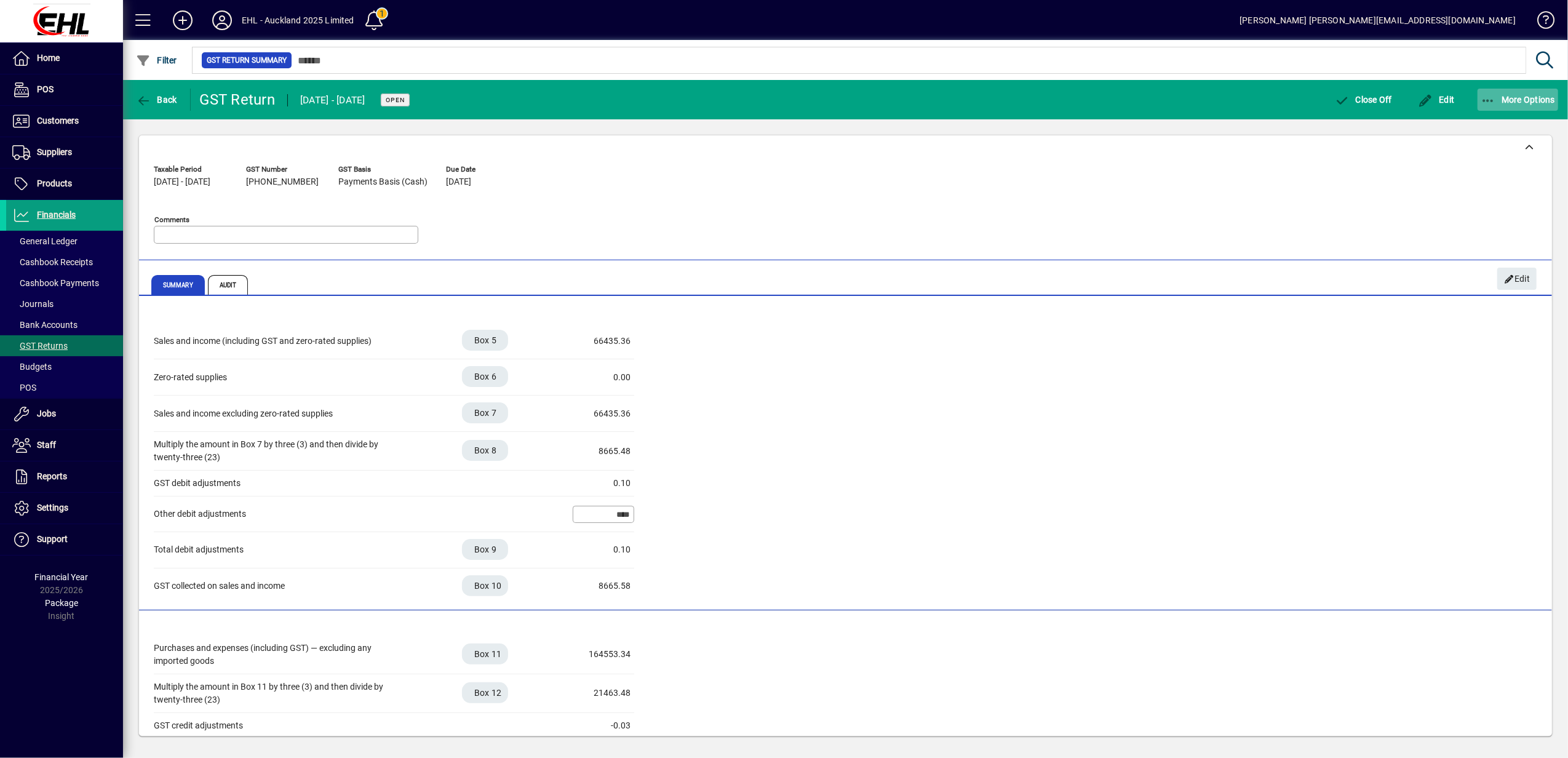
click at [1512, 104] on span "More Options" at bounding box center [1518, 99] width 75 height 10
click at [1494, 149] on span "GST Return Audit Trail" at bounding box center [1496, 149] width 123 height 12
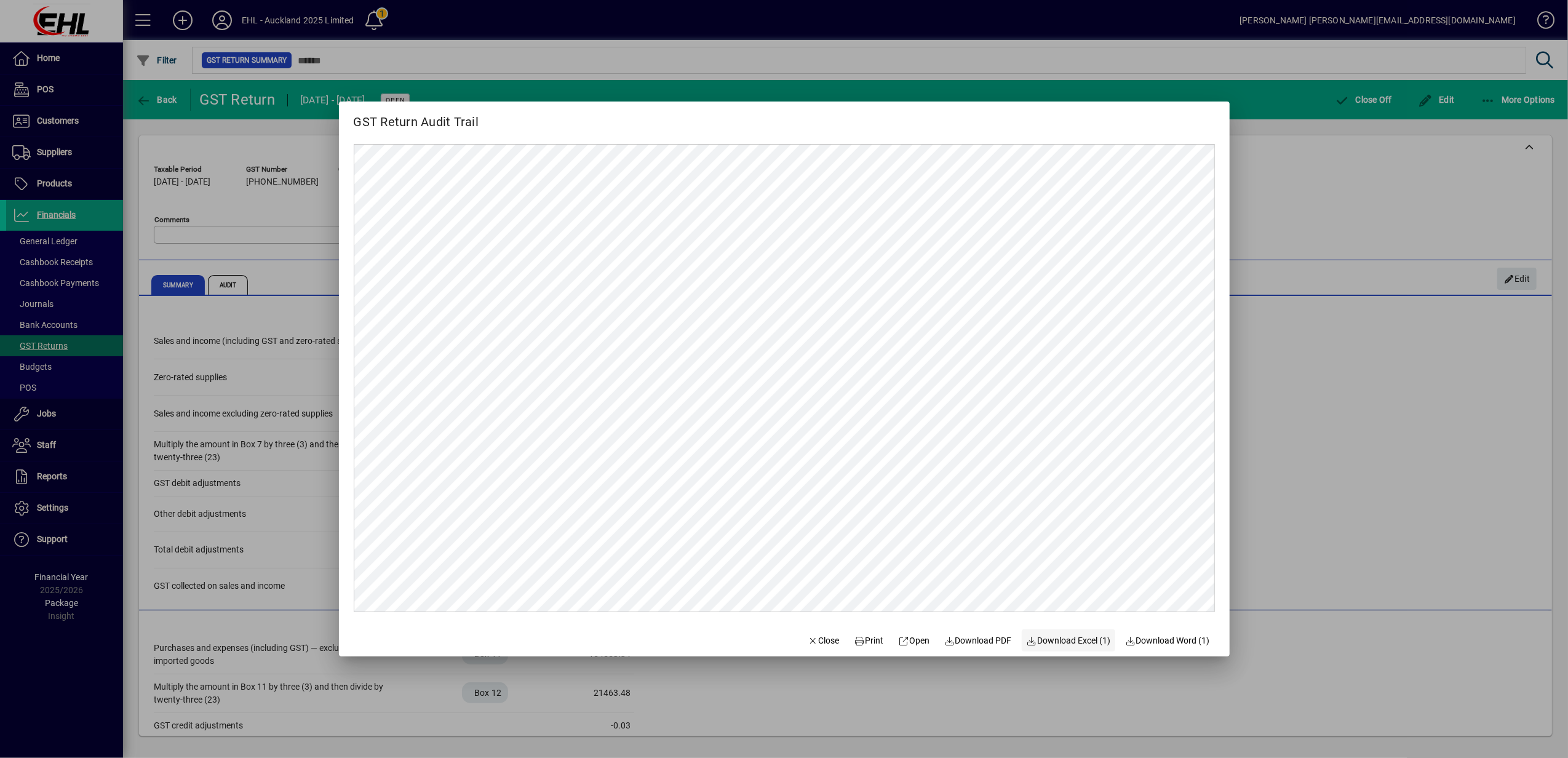
click at [1075, 638] on span "Download Excel (1)" at bounding box center [1068, 640] width 84 height 13
click at [494, 713] on div at bounding box center [784, 379] width 1568 height 758
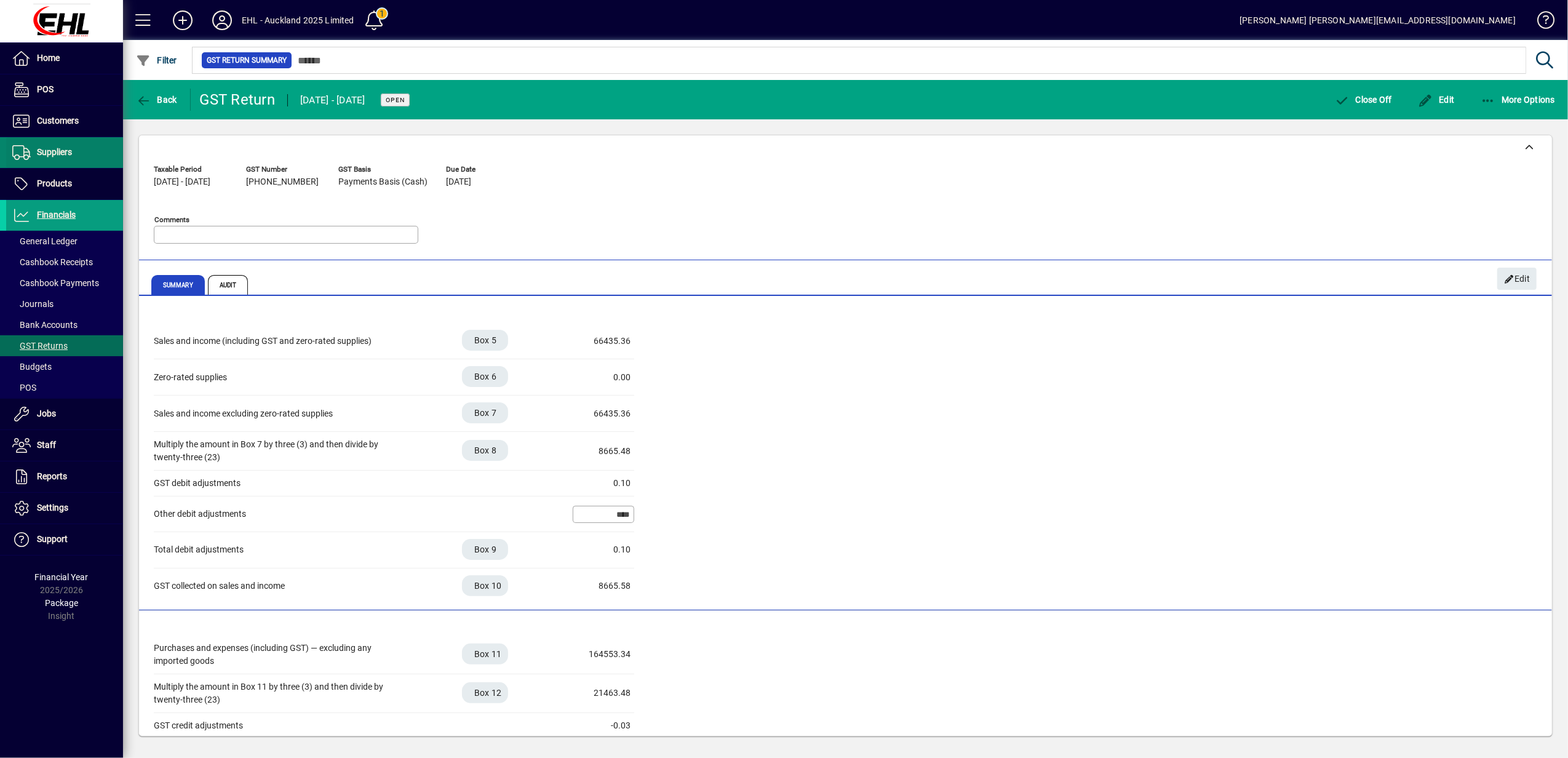
click at [64, 155] on span "Suppliers" at bounding box center [54, 152] width 35 height 10
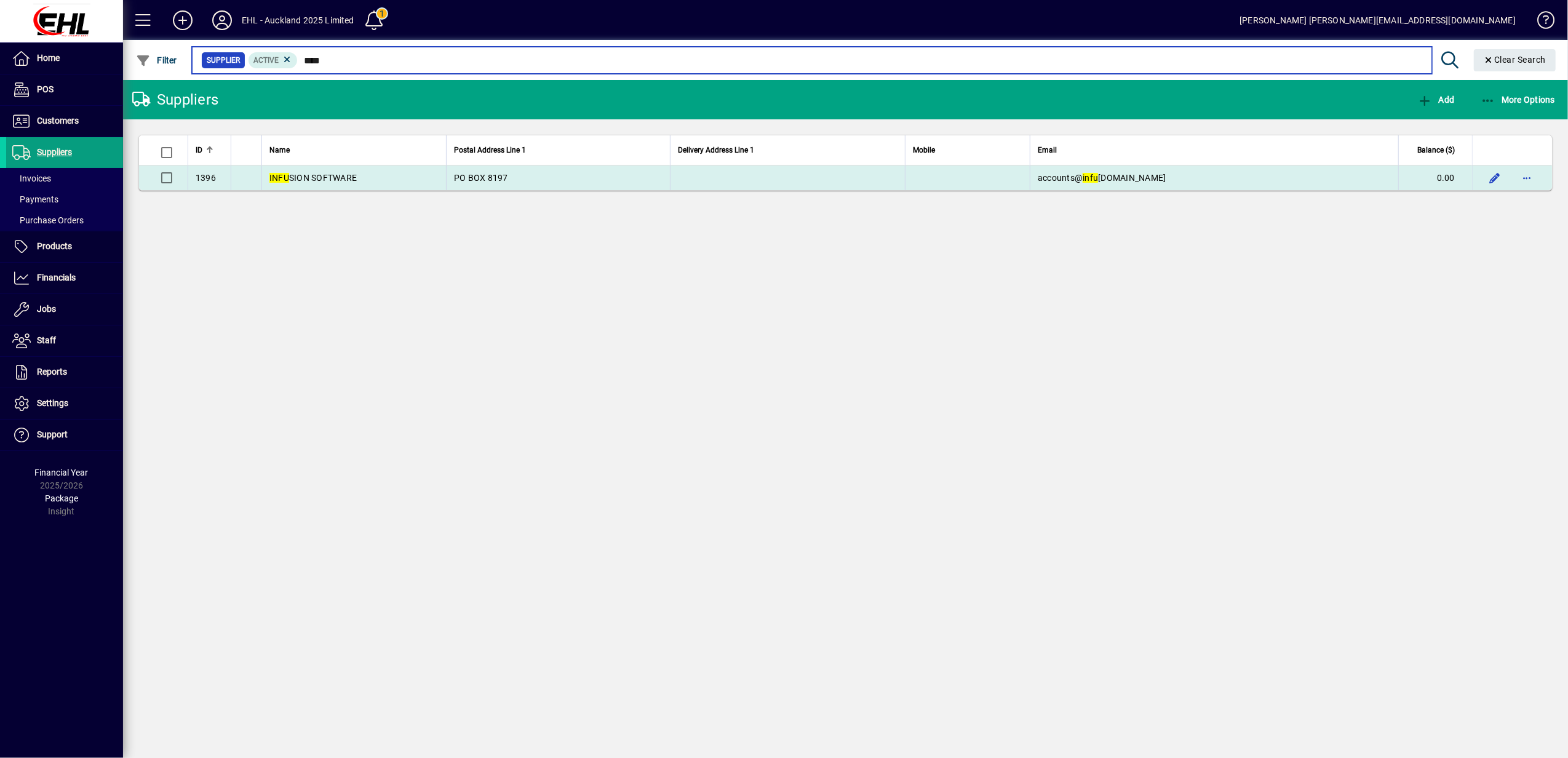
type input "****"
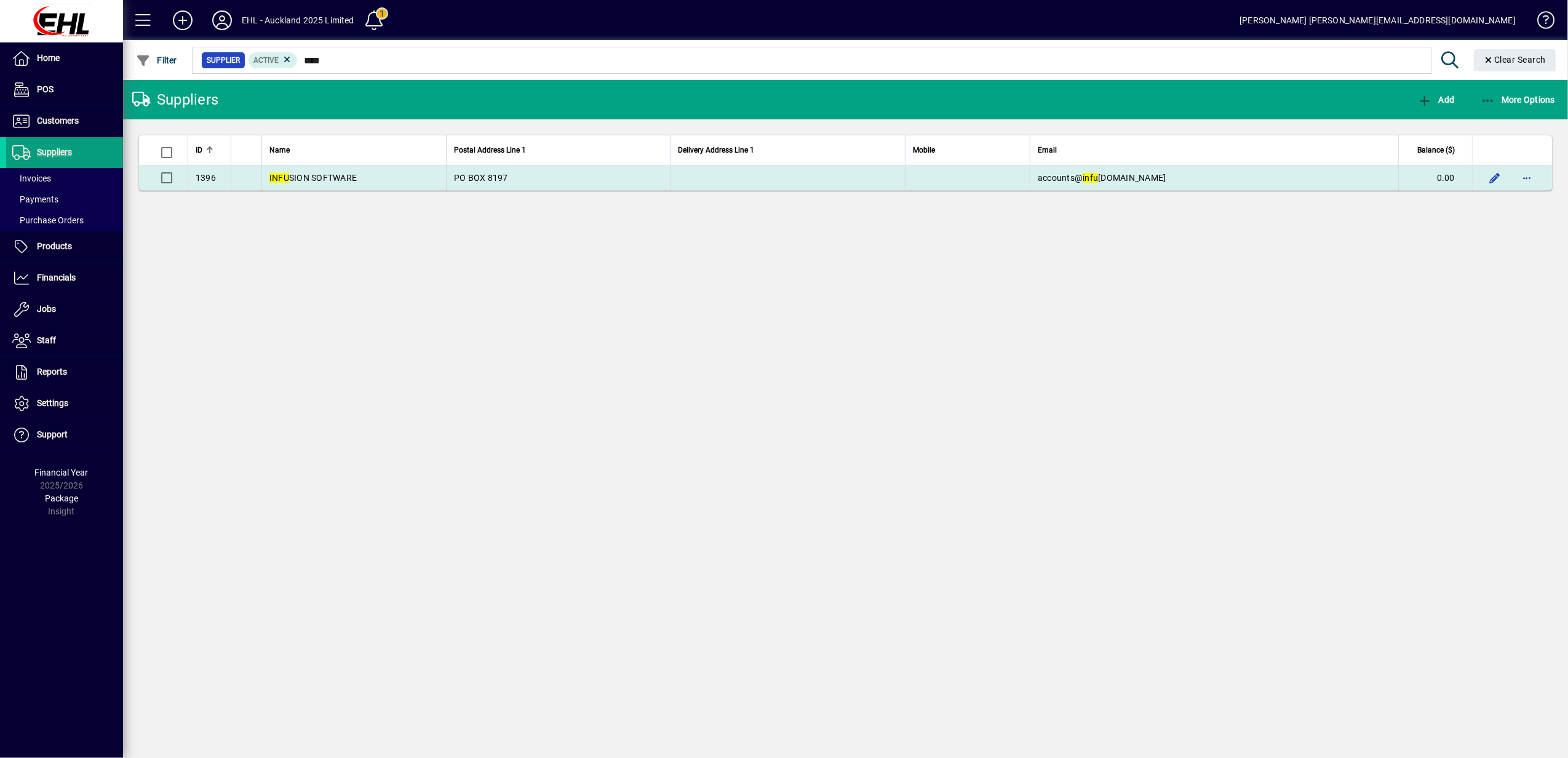
click at [284, 181] on em "INFU" at bounding box center [280, 178] width 20 height 10
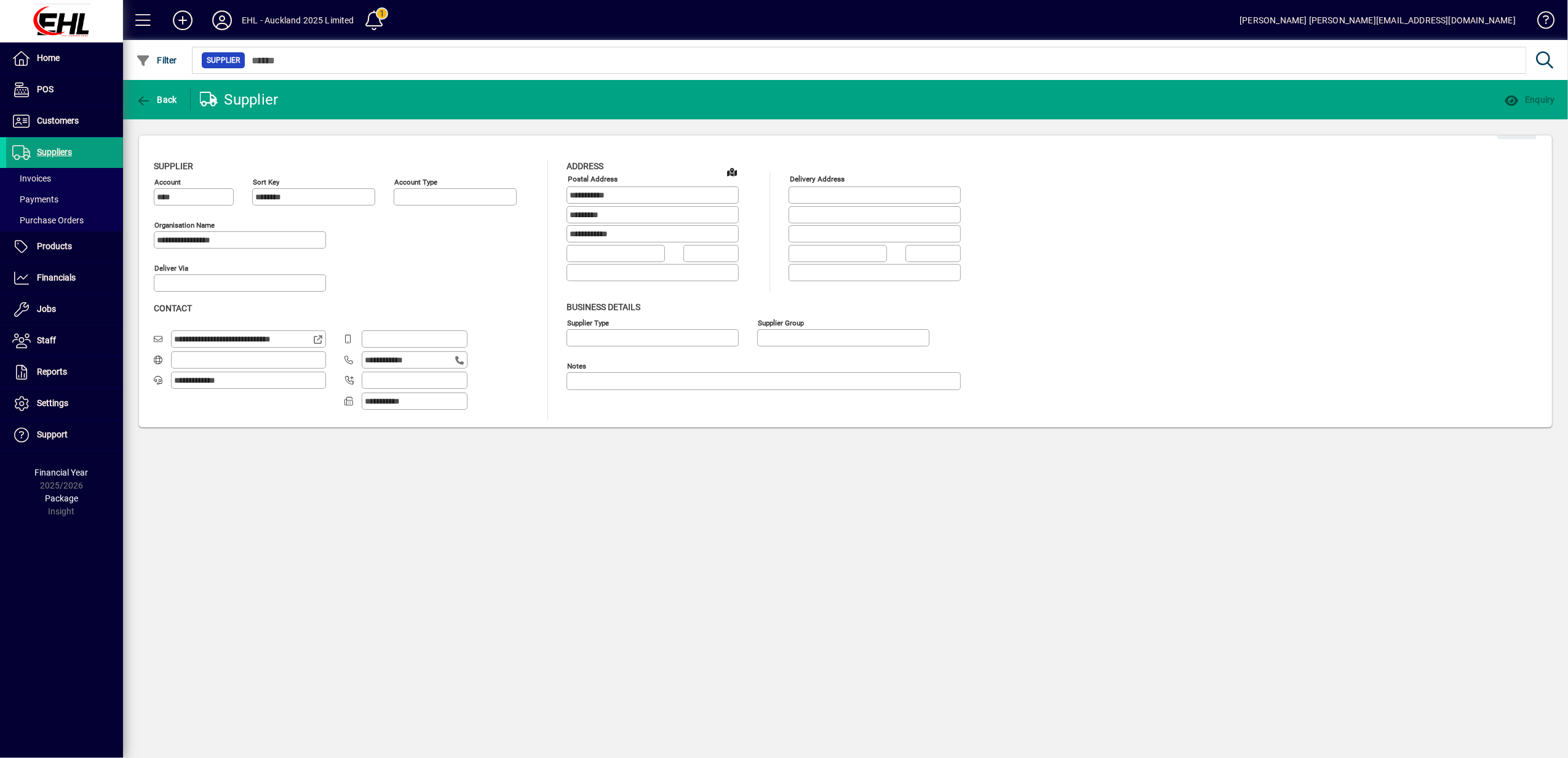
type input "**********"
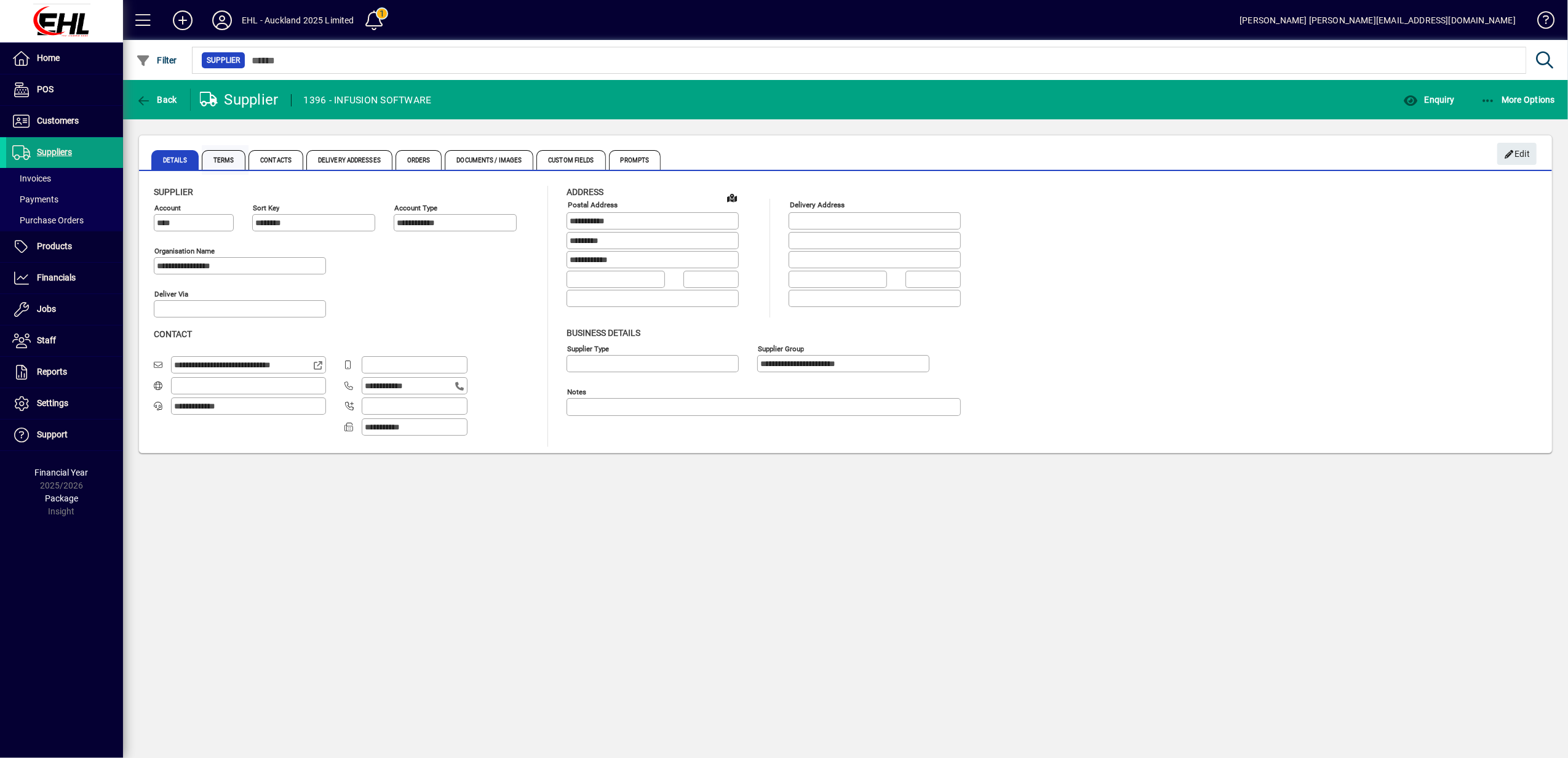
click at [232, 155] on span "Terms" at bounding box center [224, 160] width 44 height 20
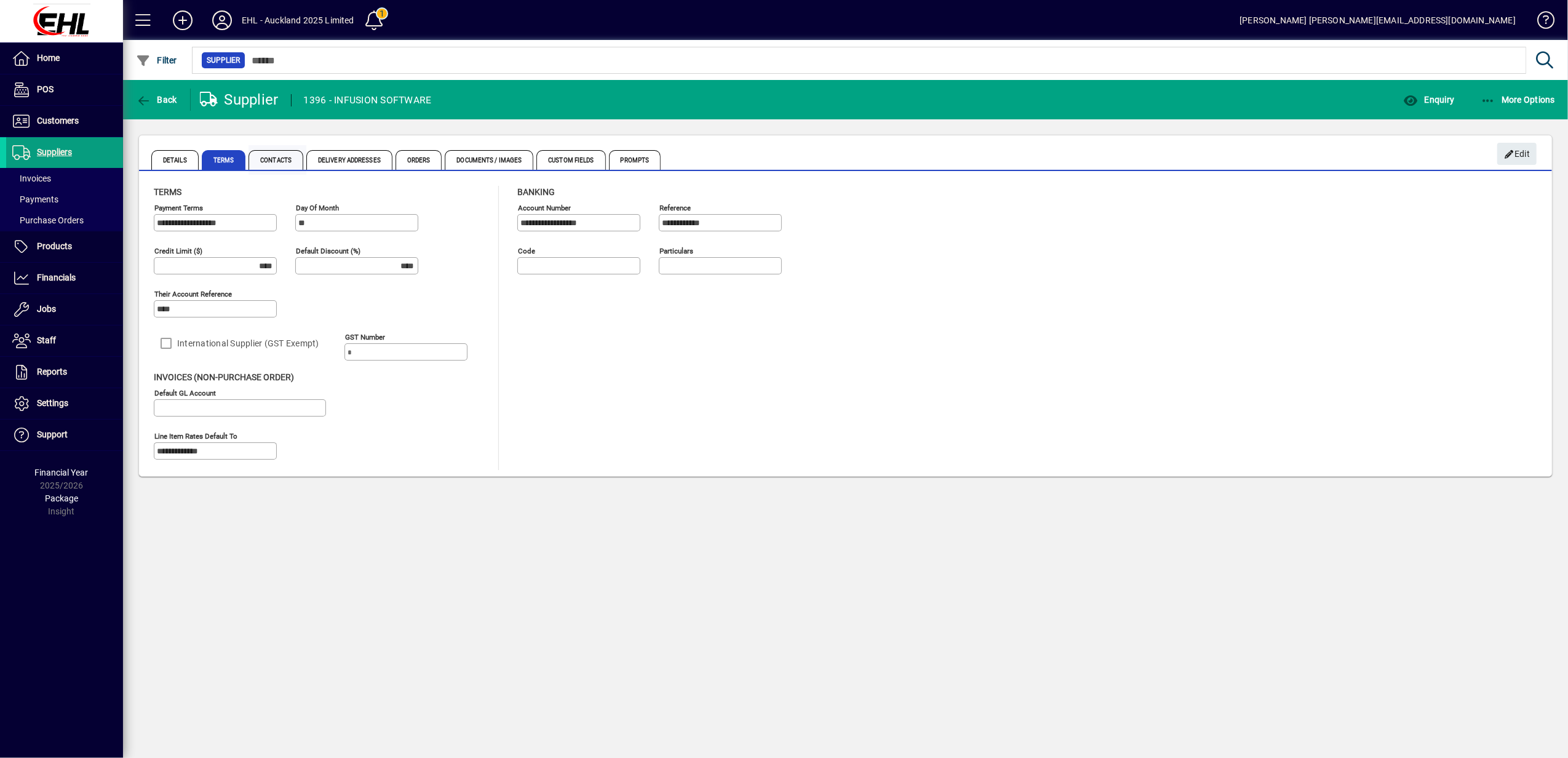
click at [270, 155] on span "Contacts" at bounding box center [276, 160] width 55 height 20
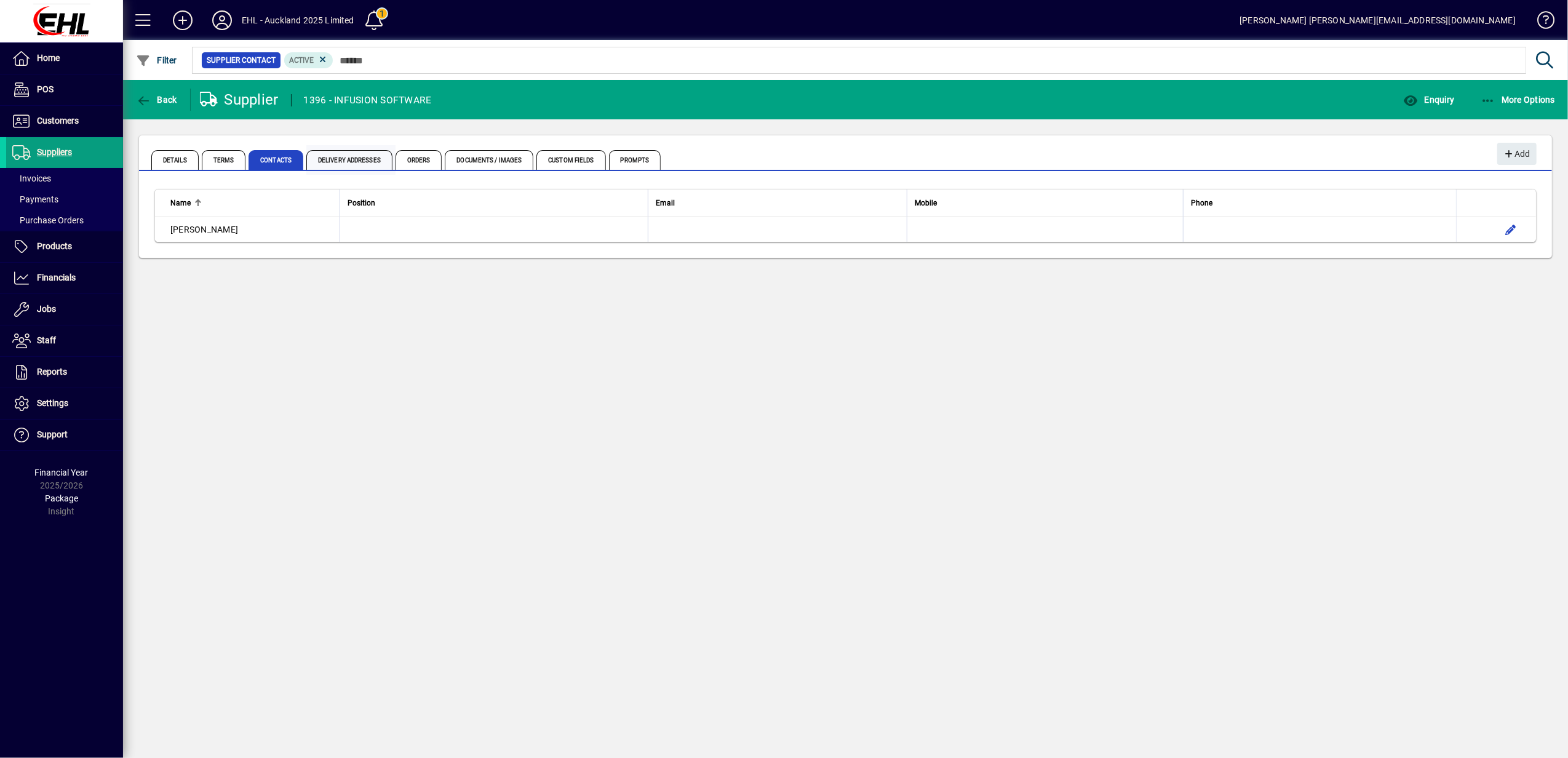
click at [352, 166] on span "Delivery Addresses" at bounding box center [349, 160] width 86 height 20
click at [436, 158] on span "Orders" at bounding box center [419, 160] width 47 height 20
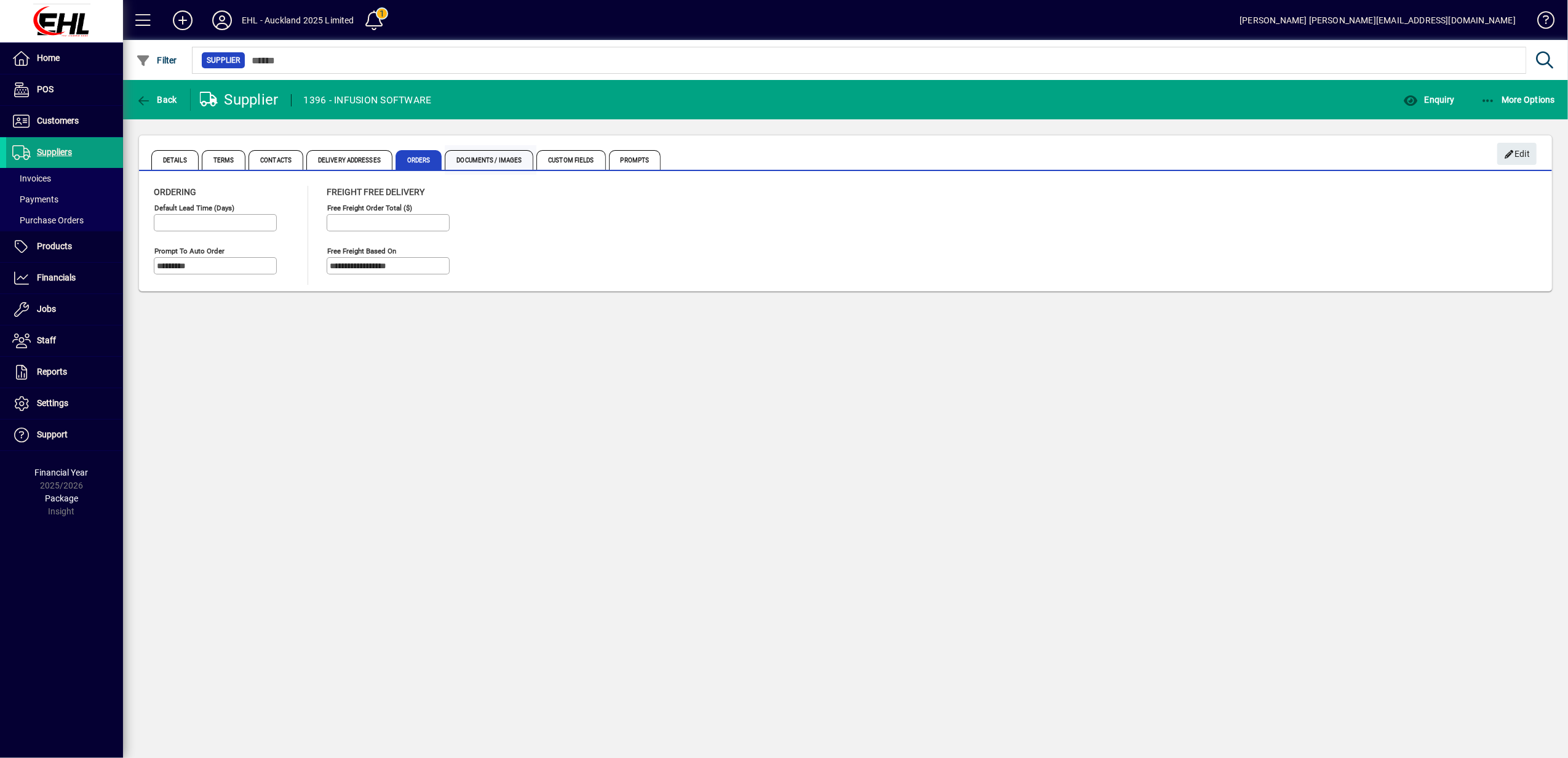
drag, startPoint x: 459, startPoint y: 158, endPoint x: 510, endPoint y: 158, distance: 51.0
click at [510, 158] on span "Documents / Images" at bounding box center [489, 160] width 89 height 20
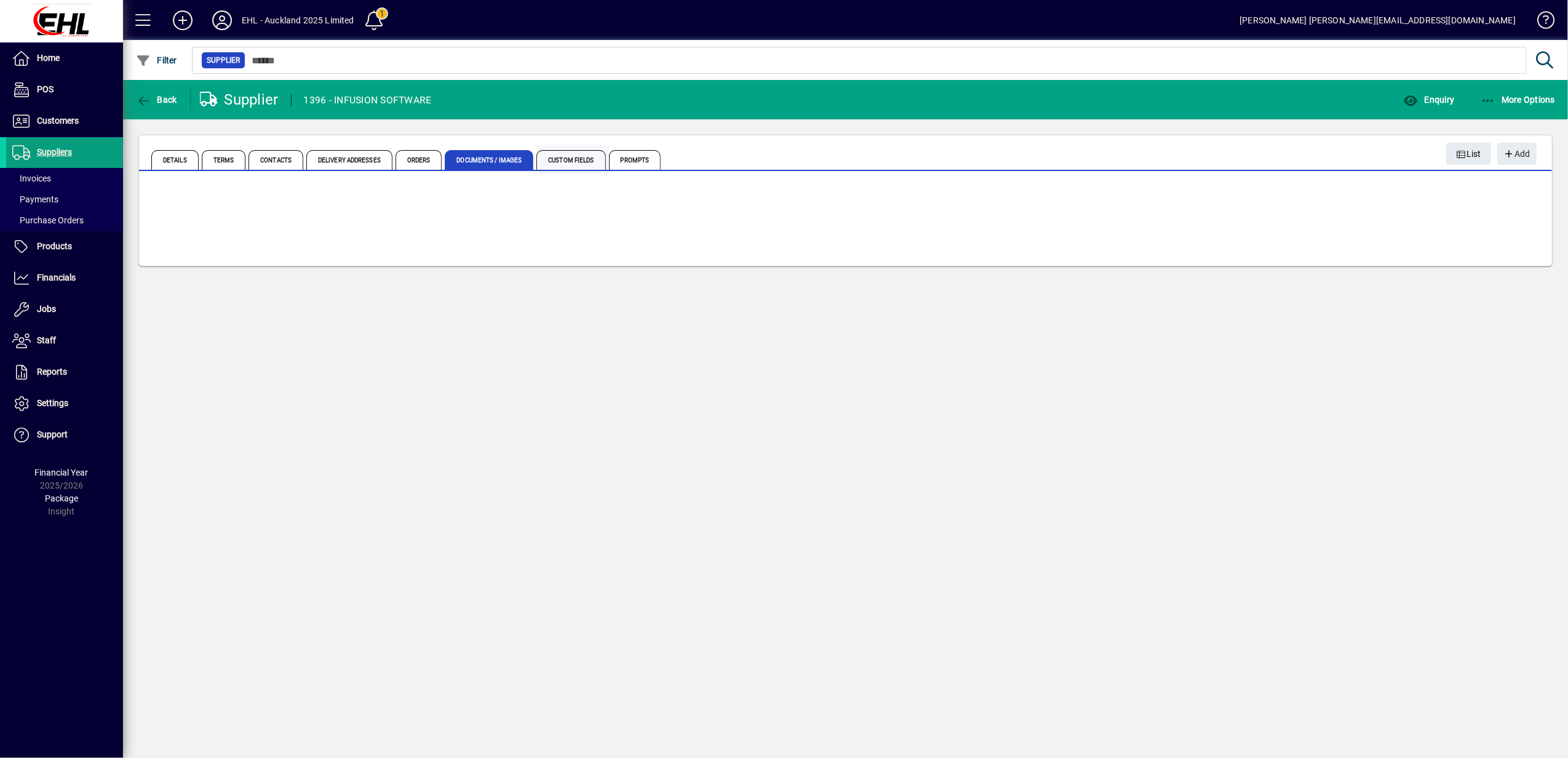
drag, startPoint x: 510, startPoint y: 158, endPoint x: 575, endPoint y: 157, distance: 65.0
click at [575, 157] on span "Custom Fields" at bounding box center [571, 160] width 69 height 20
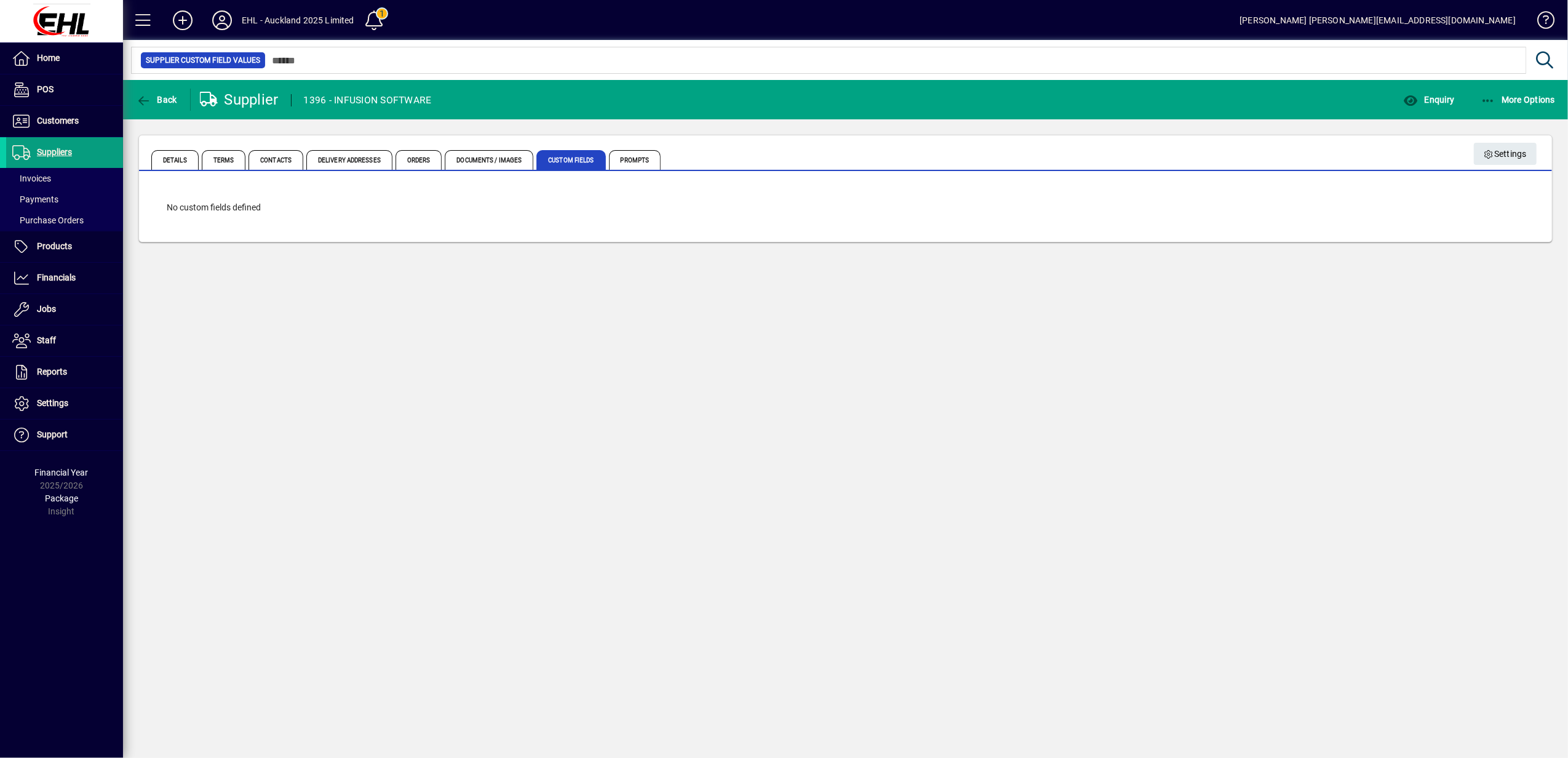
click at [635, 158] on span "Prompts" at bounding box center [635, 160] width 53 height 20
click at [234, 155] on span "Terms" at bounding box center [224, 160] width 44 height 20
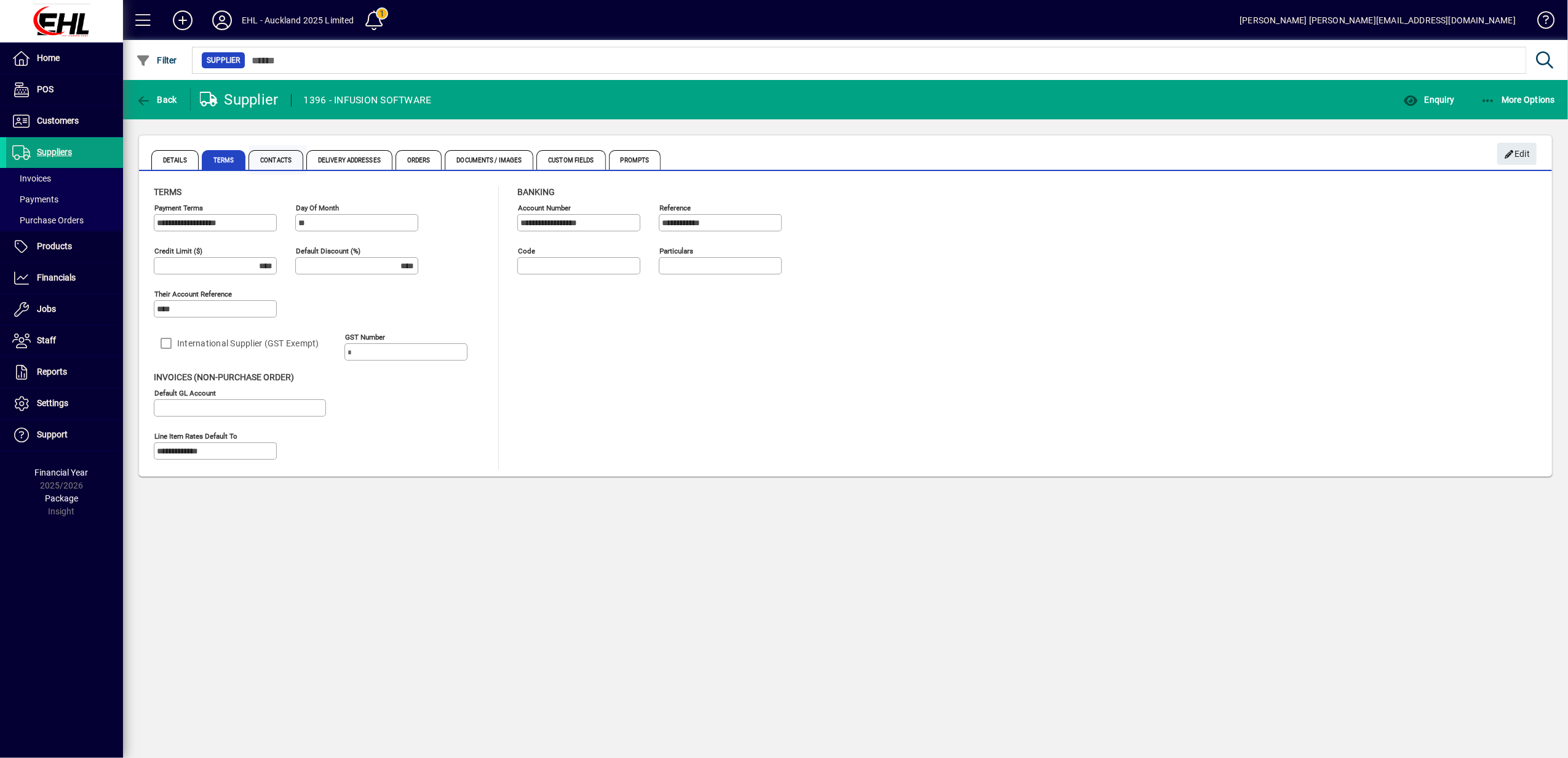
click at [265, 155] on span "Contacts" at bounding box center [276, 160] width 55 height 20
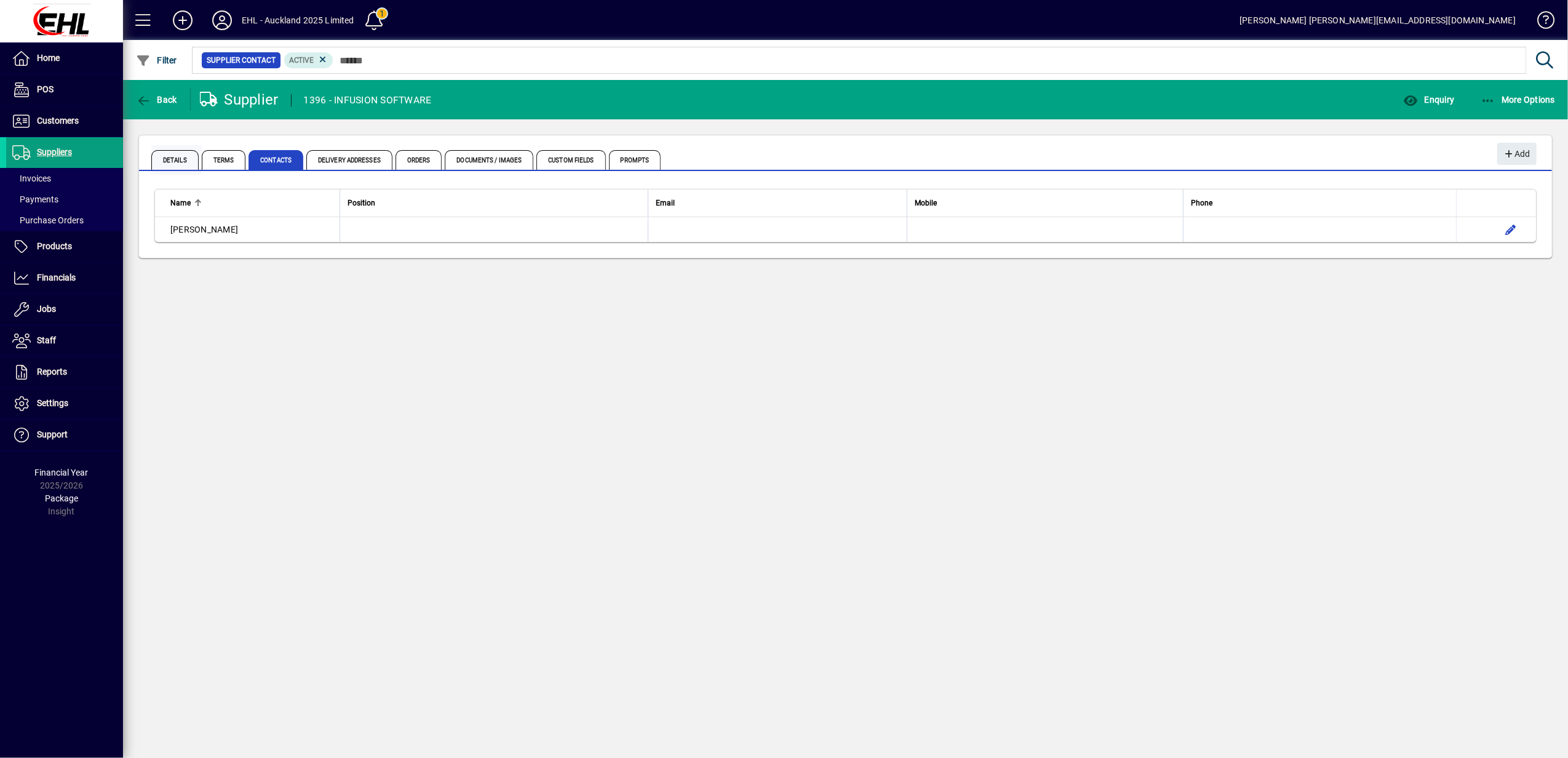
click at [161, 159] on span "Details" at bounding box center [175, 160] width 48 height 20
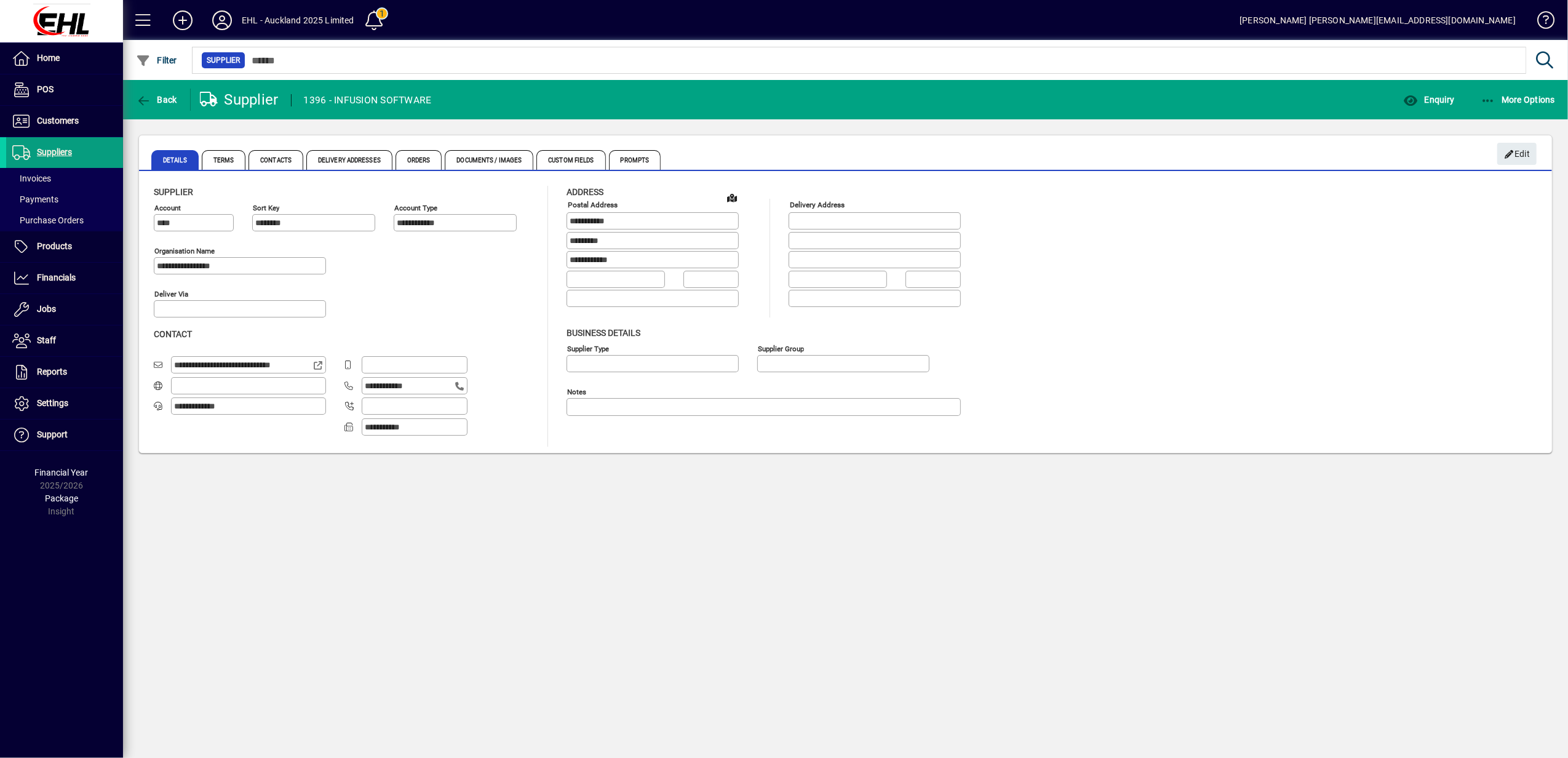
type input "**********"
drag, startPoint x: 161, startPoint y: 99, endPoint x: 192, endPoint y: 164, distance: 72.0
click at [161, 99] on span "Back" at bounding box center [156, 99] width 41 height 10
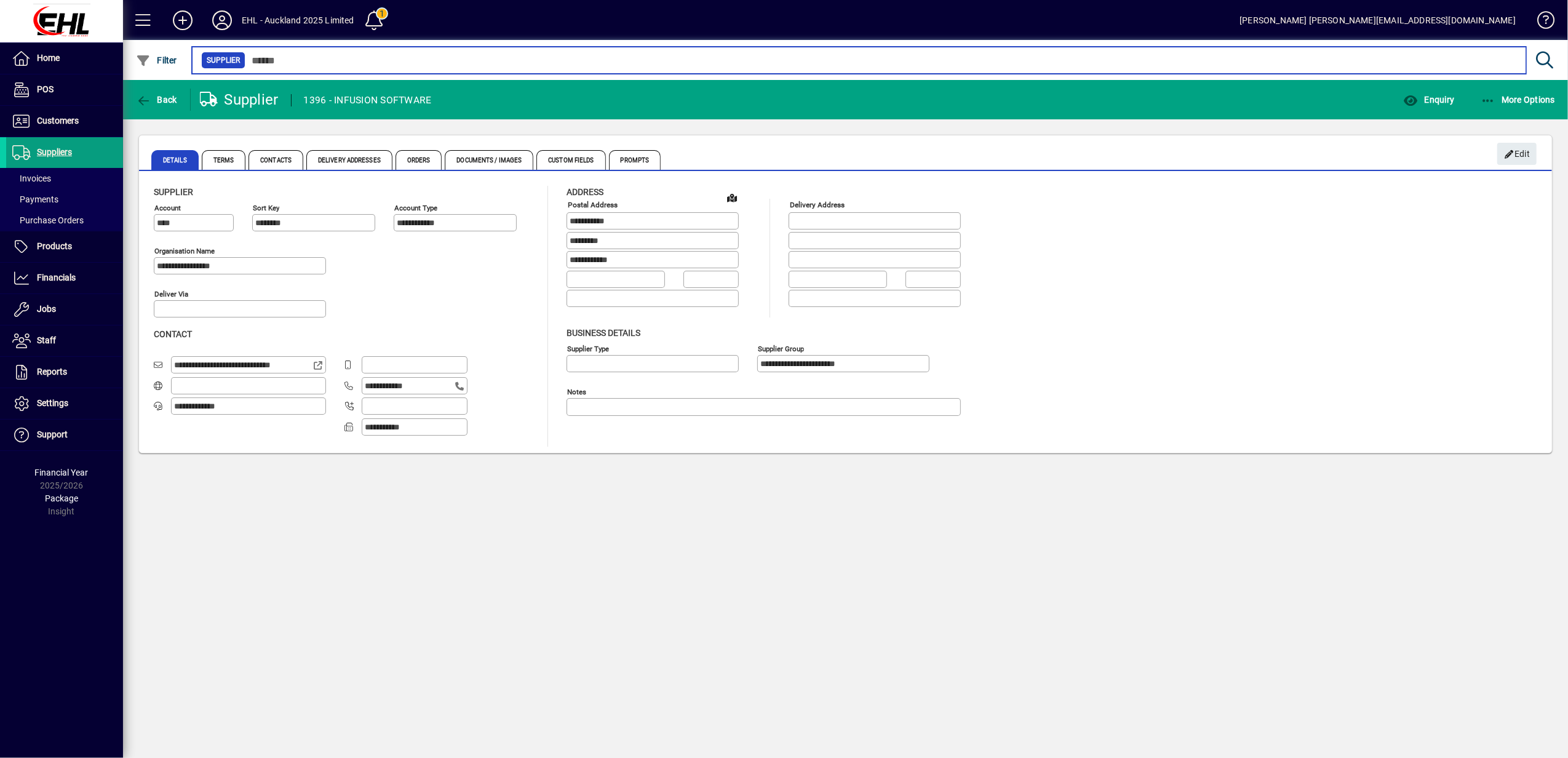
type input "****"
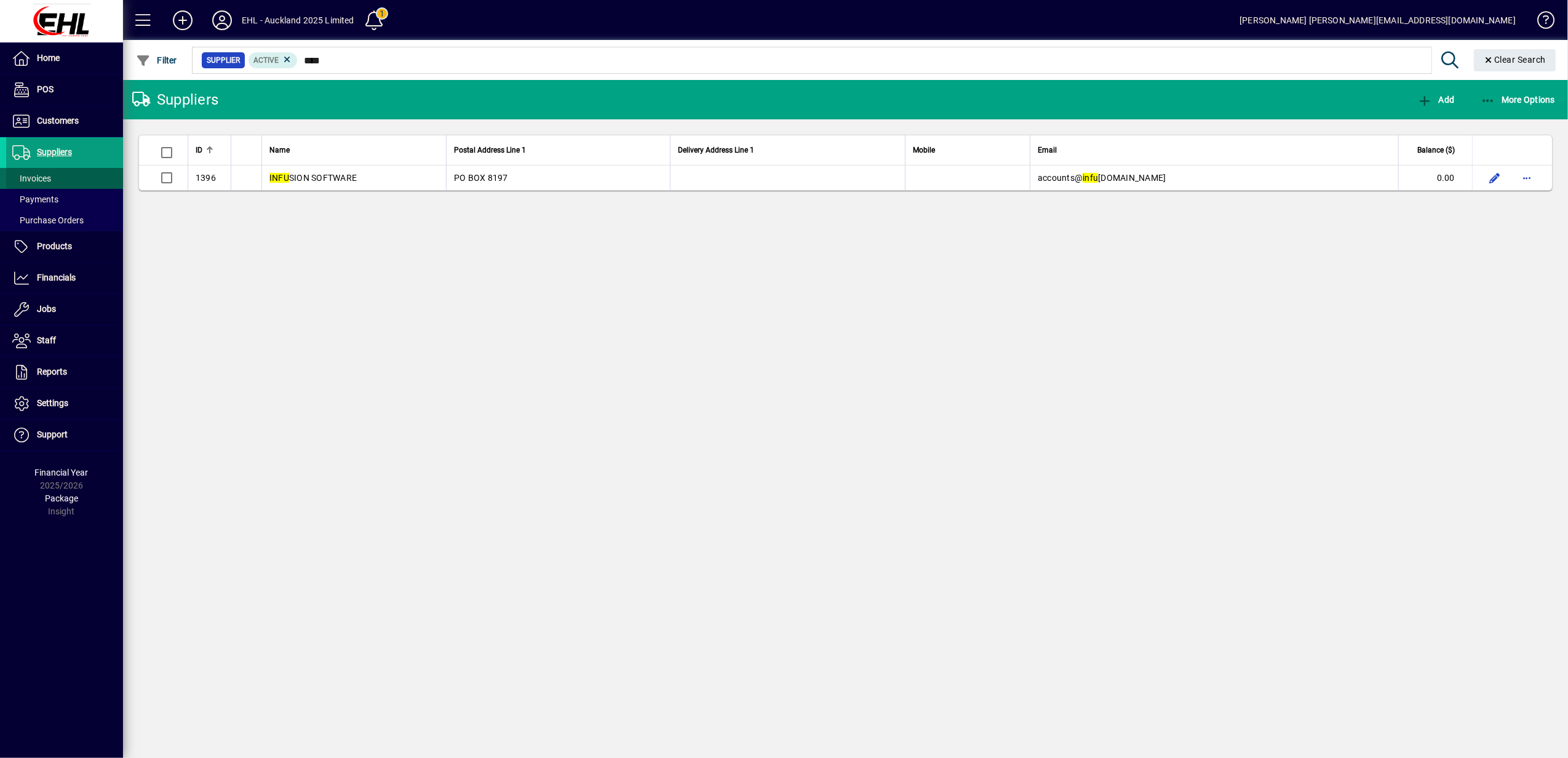
click at [28, 174] on span "Invoices" at bounding box center [32, 179] width 38 height 10
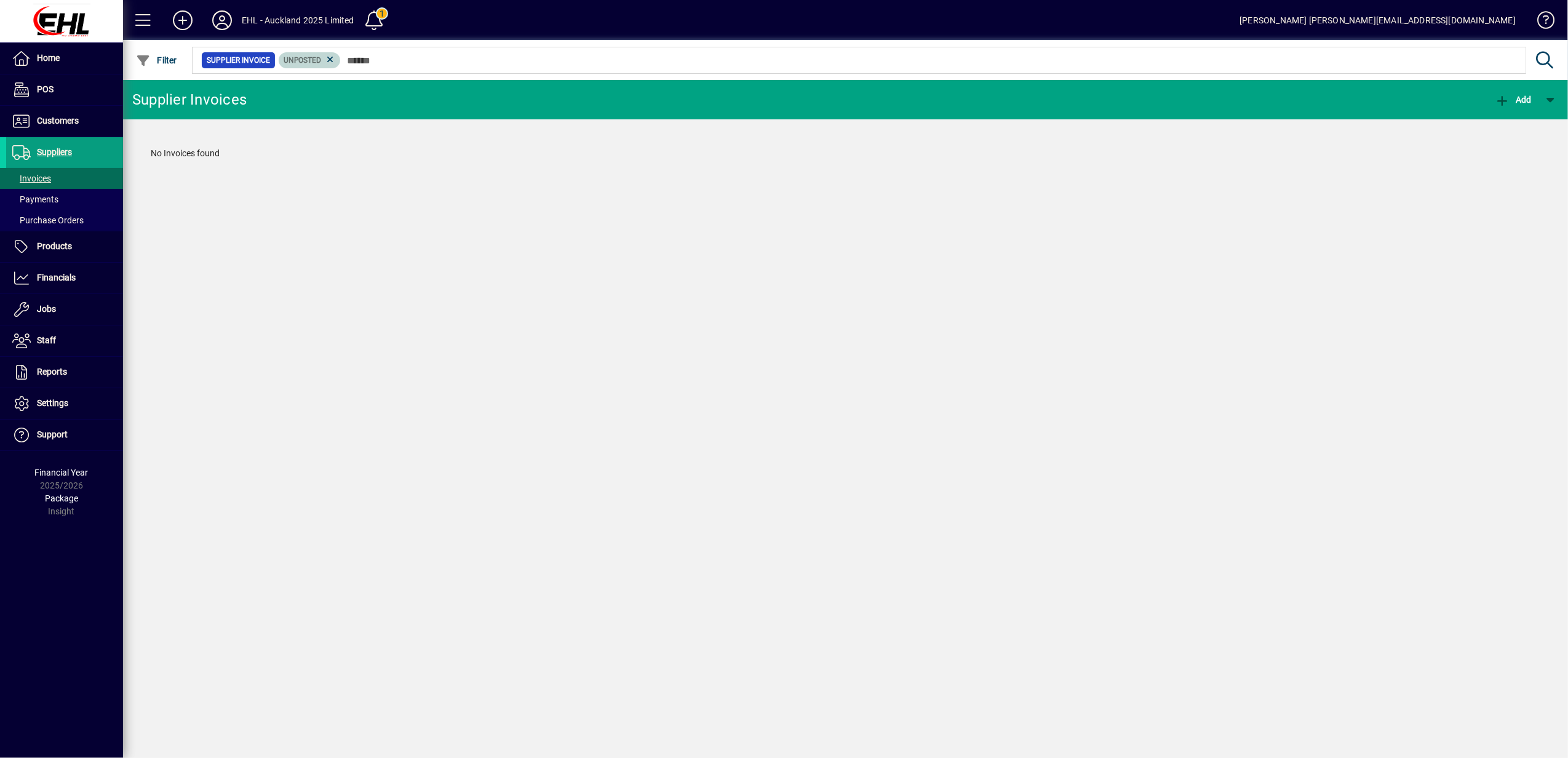
drag, startPoint x: 331, startPoint y: 59, endPoint x: 403, endPoint y: 200, distance: 158.3
click at [331, 59] on icon at bounding box center [330, 59] width 11 height 11
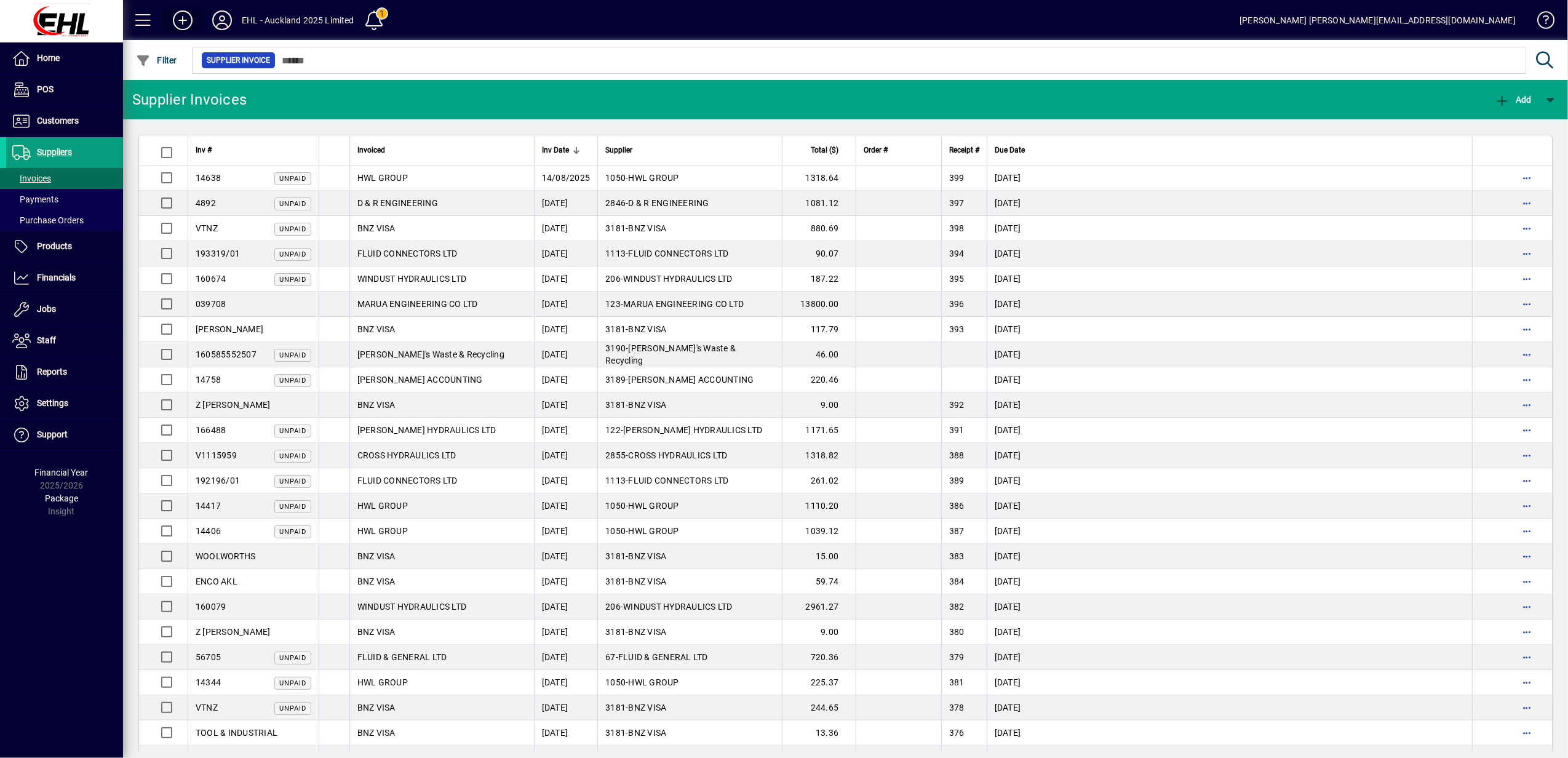
click at [185, 26] on icon at bounding box center [182, 21] width 24 height 20
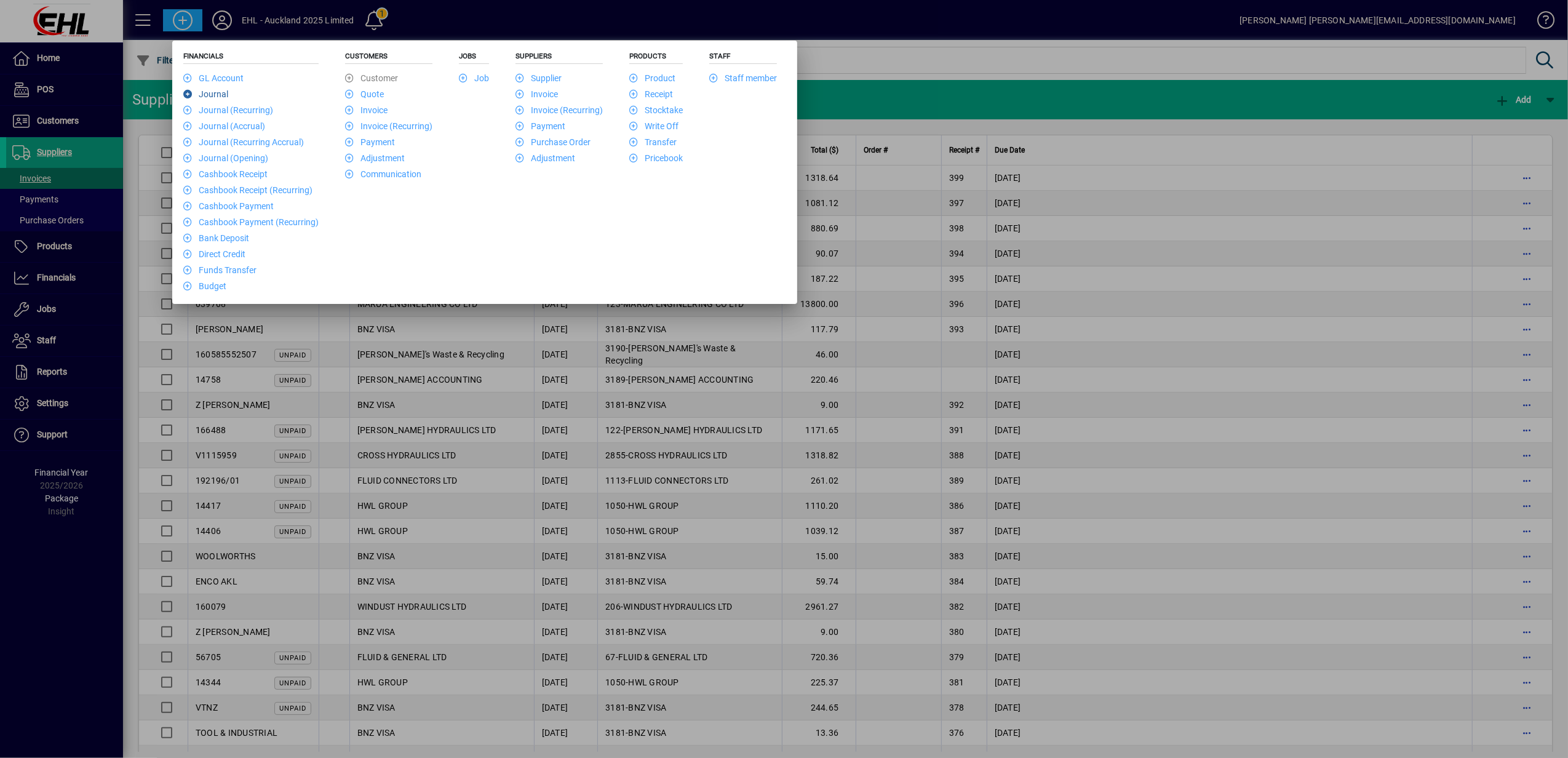
click at [202, 97] on link "Journal" at bounding box center [206, 94] width 45 height 10
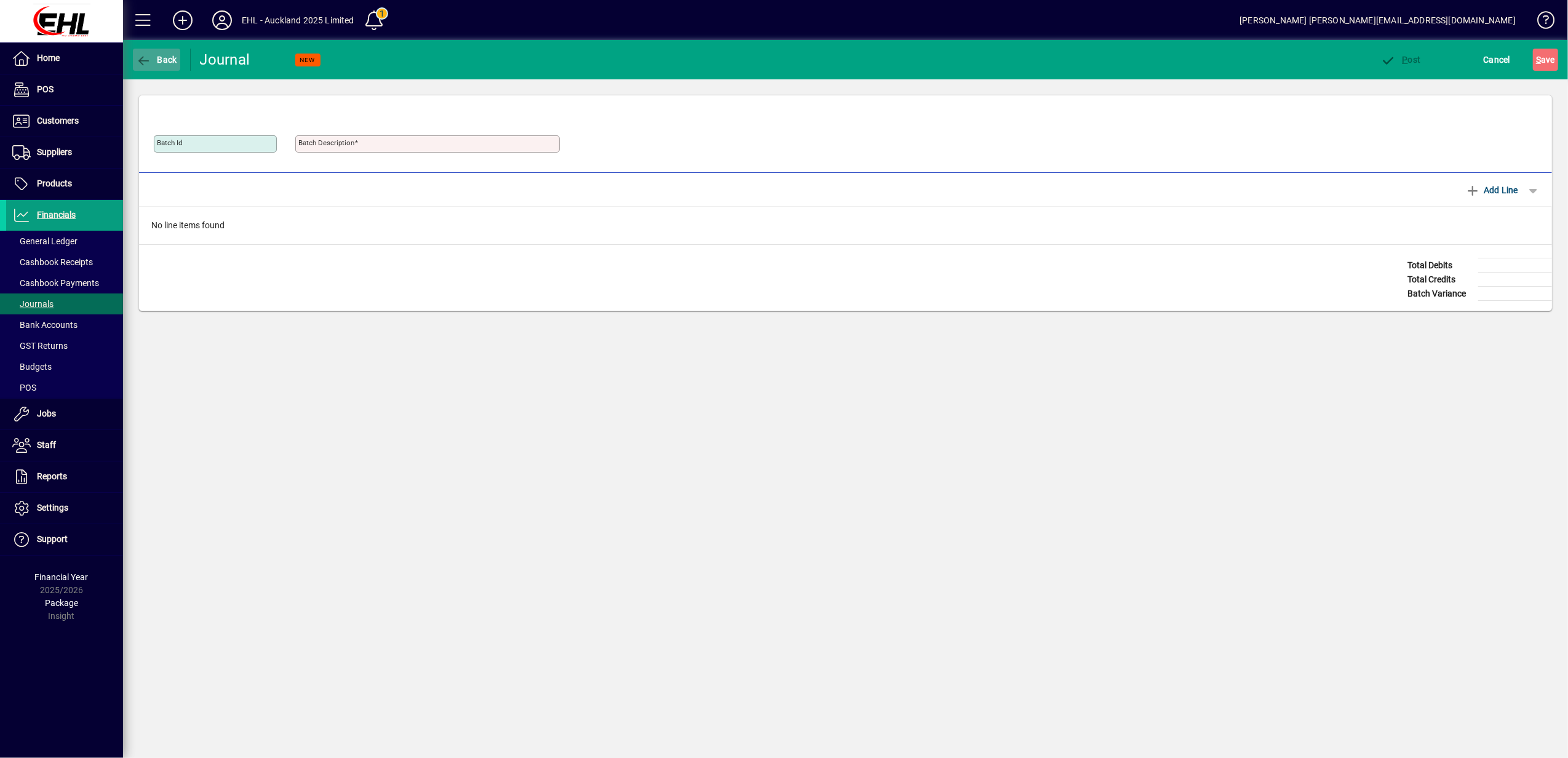
click at [172, 55] on span "Back" at bounding box center [156, 60] width 41 height 10
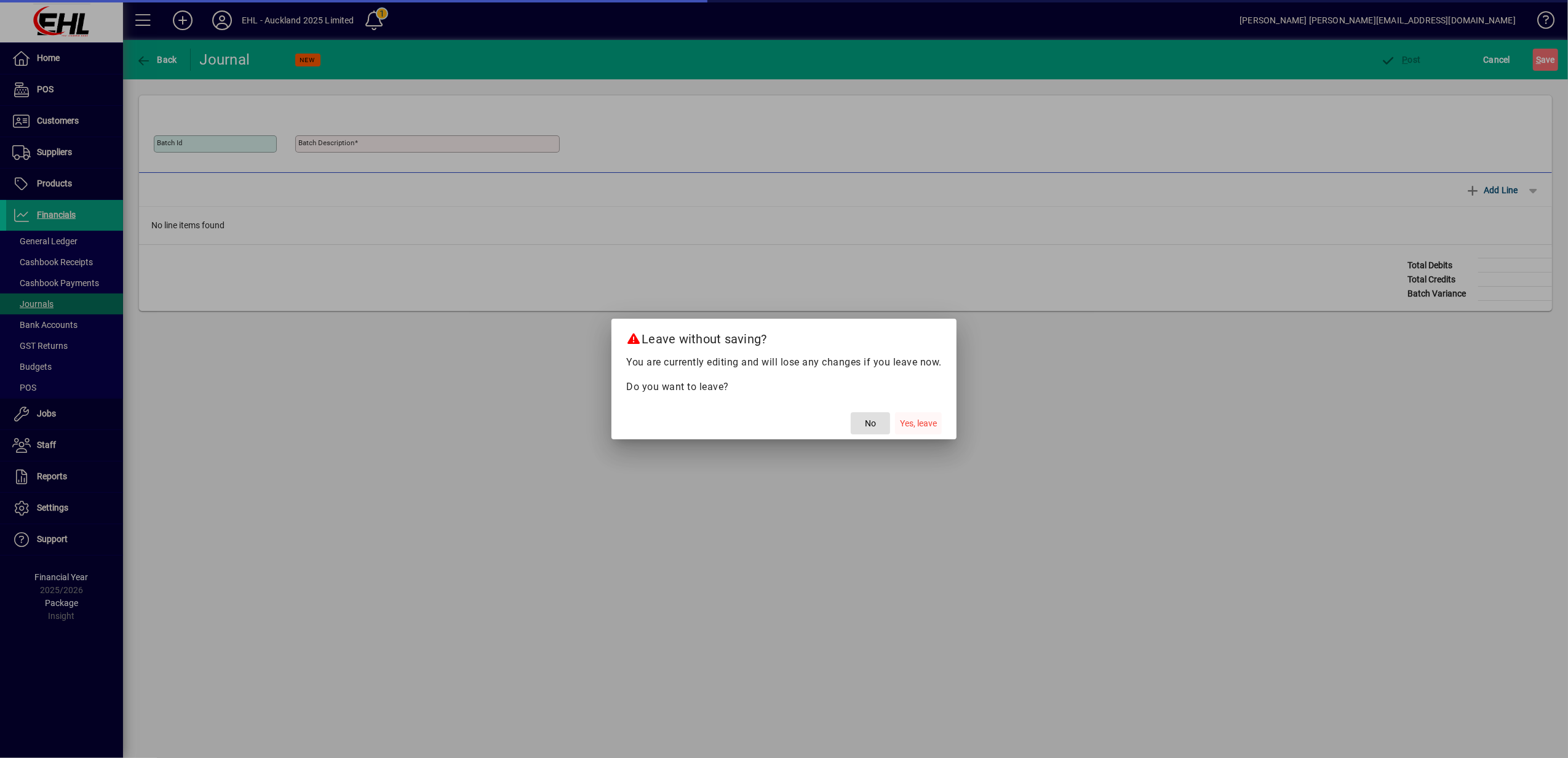
click at [911, 426] on span "Yes, leave" at bounding box center [918, 423] width 37 height 13
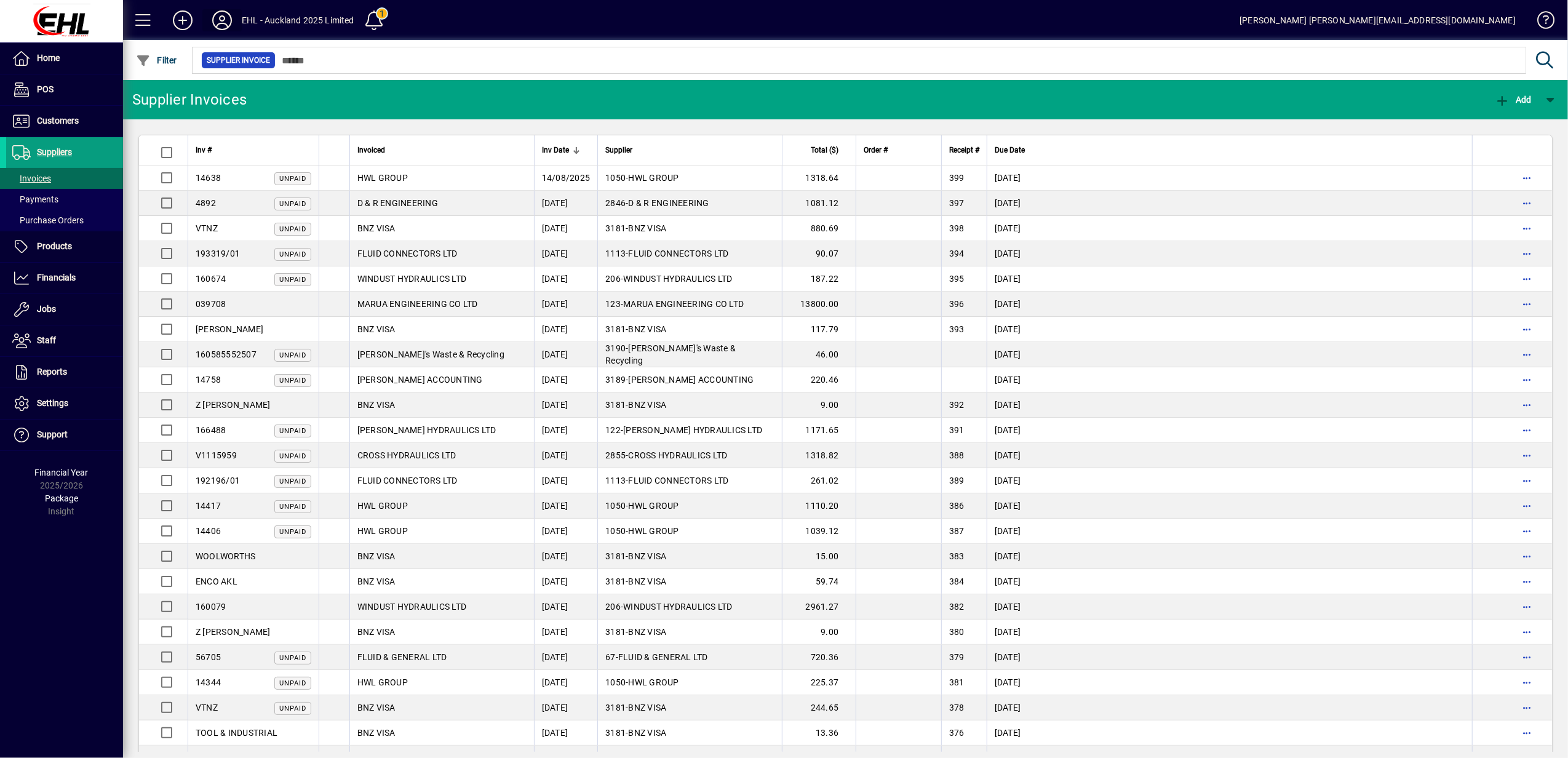
click at [225, 23] on icon at bounding box center [221, 21] width 24 height 20
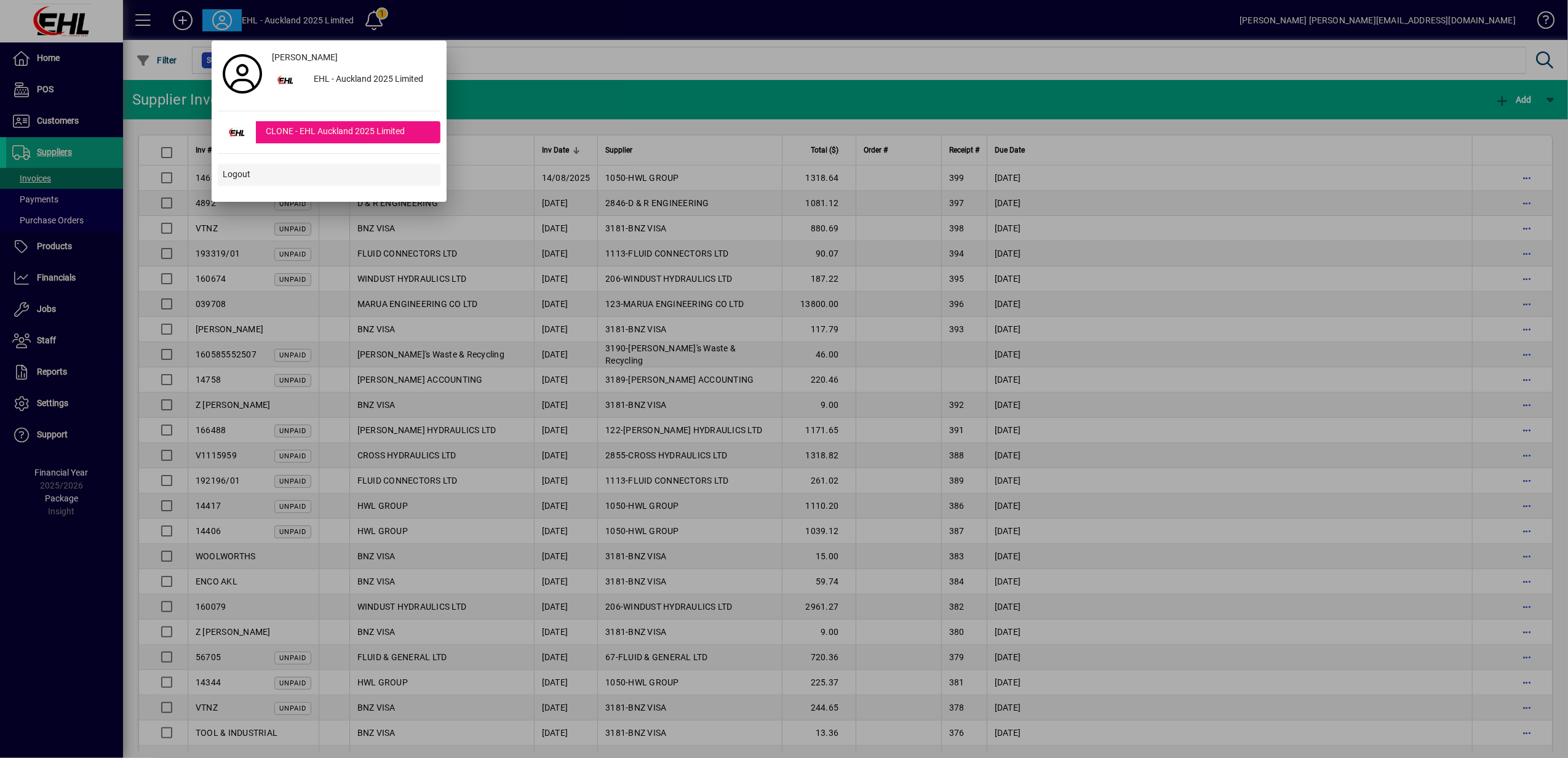
click at [235, 179] on span "Logout" at bounding box center [236, 174] width 28 height 13
